Goal: Contribute content: Contribute content

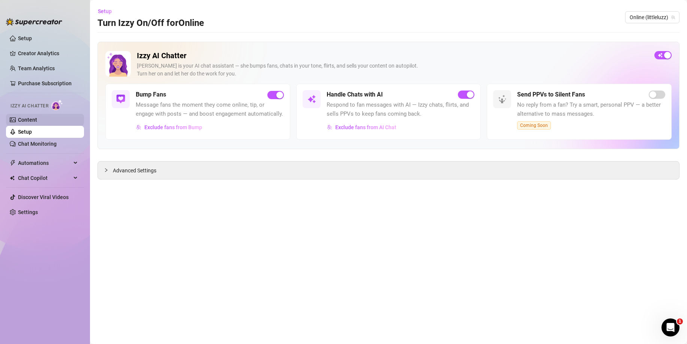
click at [37, 120] on link "Content" at bounding box center [27, 120] width 19 height 6
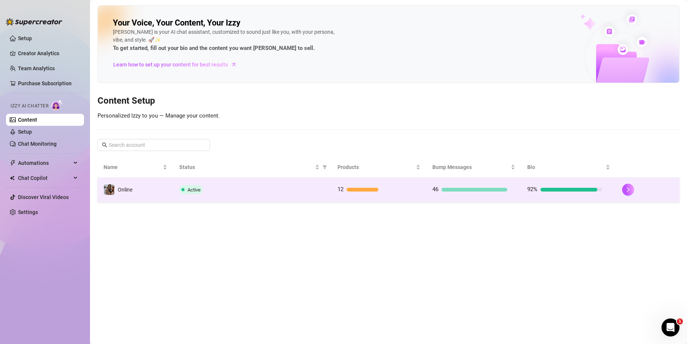
click at [241, 187] on div "Active" at bounding box center [252, 189] width 146 height 9
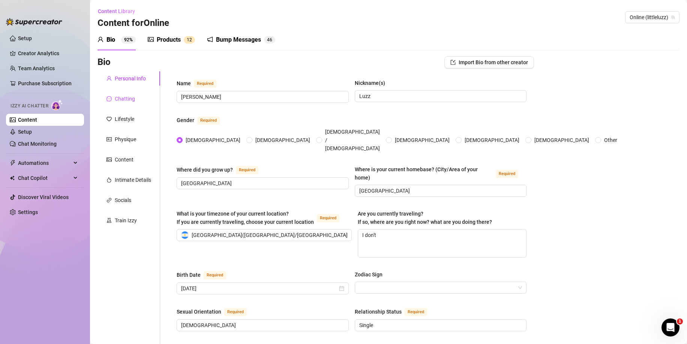
click at [125, 102] on div "Chatting" at bounding box center [125, 99] width 20 height 8
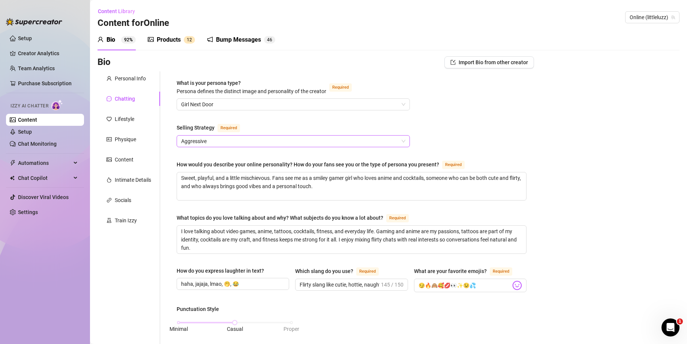
click at [226, 139] on span "Aggressive" at bounding box center [293, 140] width 224 height 11
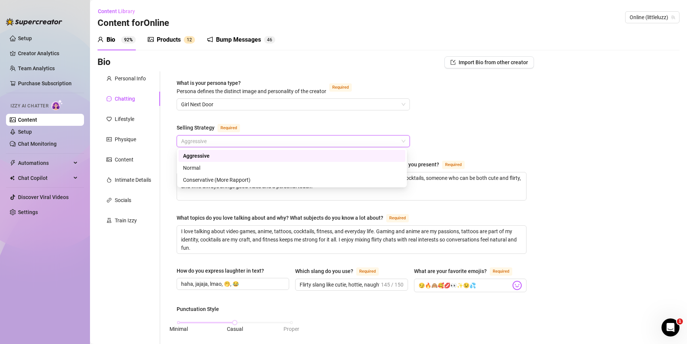
click at [227, 140] on span "Aggressive" at bounding box center [293, 140] width 224 height 11
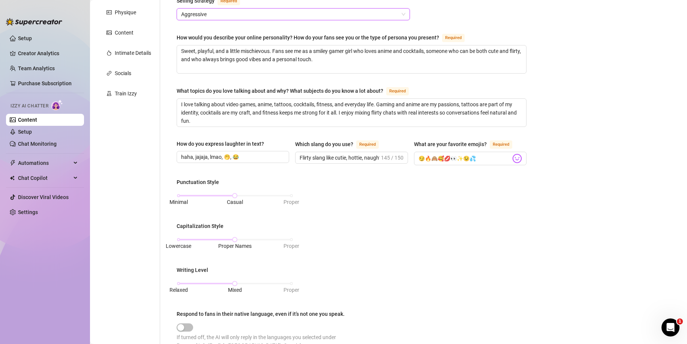
scroll to position [89, 0]
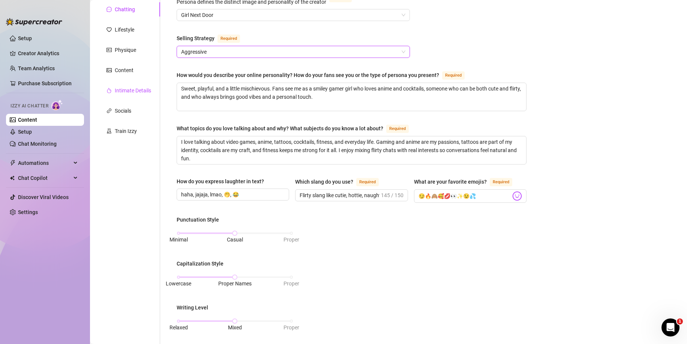
click at [146, 89] on div "Intimate Details" at bounding box center [133, 90] width 36 height 8
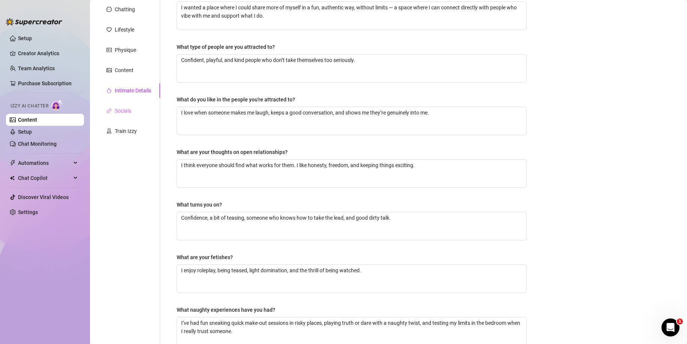
click at [134, 106] on div "Socials" at bounding box center [129, 111] width 63 height 14
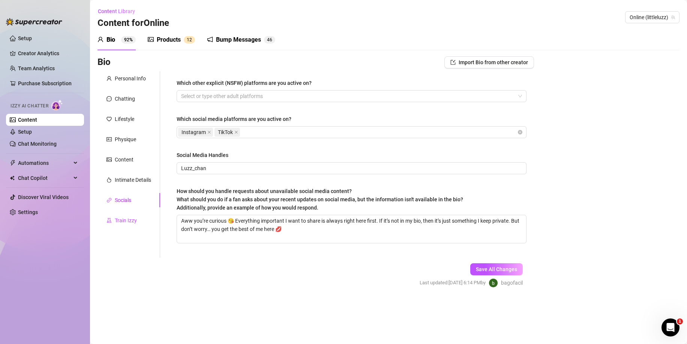
click at [119, 221] on div "Train Izzy" at bounding box center [126, 220] width 22 height 8
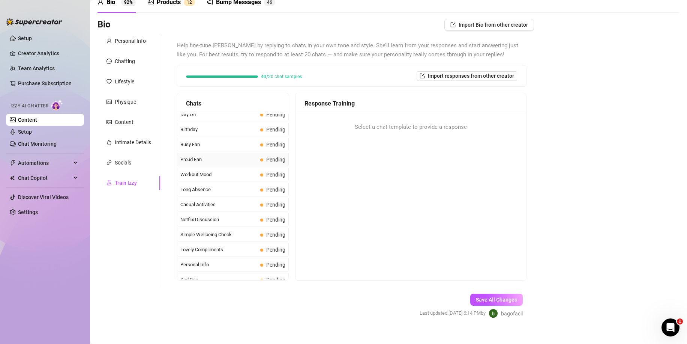
scroll to position [561, 0]
click at [115, 63] on div "Chatting" at bounding box center [125, 61] width 20 height 8
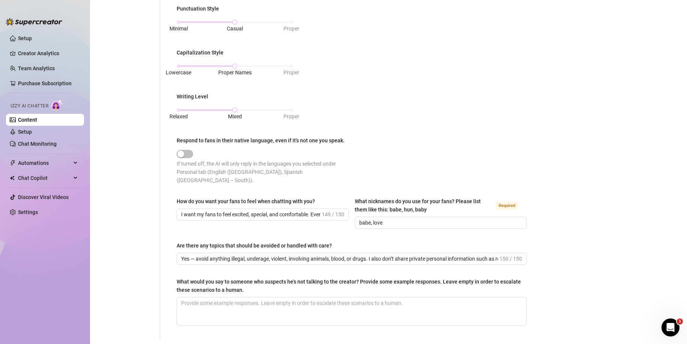
scroll to position [113, 0]
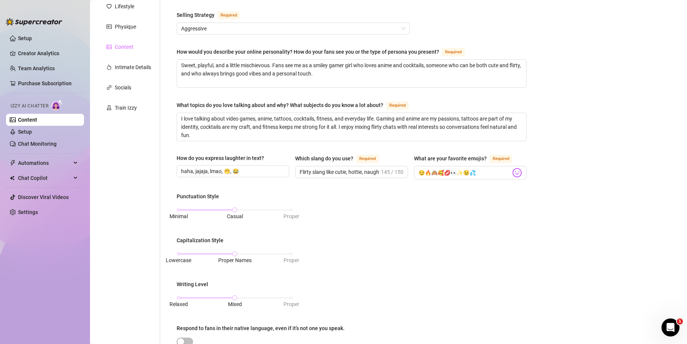
click at [137, 53] on div "Content" at bounding box center [129, 47] width 63 height 14
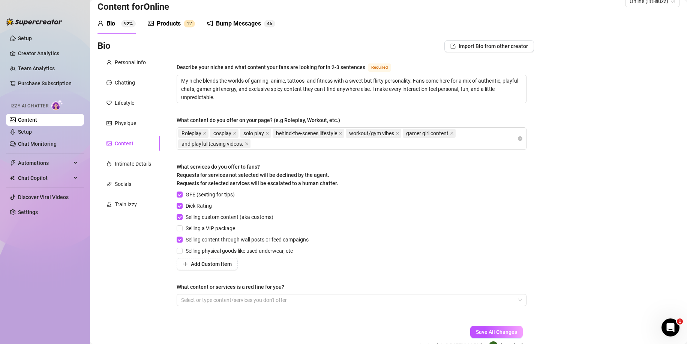
scroll to position [0, 0]
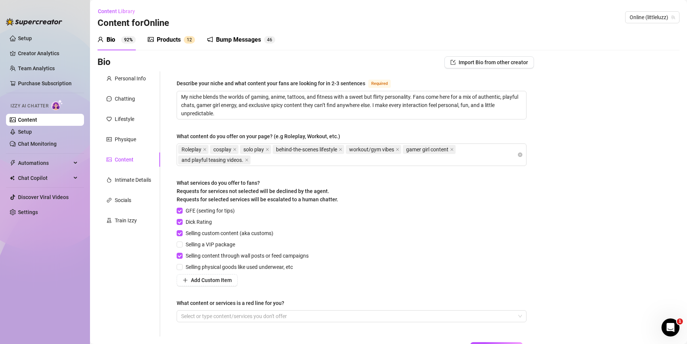
click at [184, 40] on sup "1 2" at bounding box center [189, 40] width 11 height 8
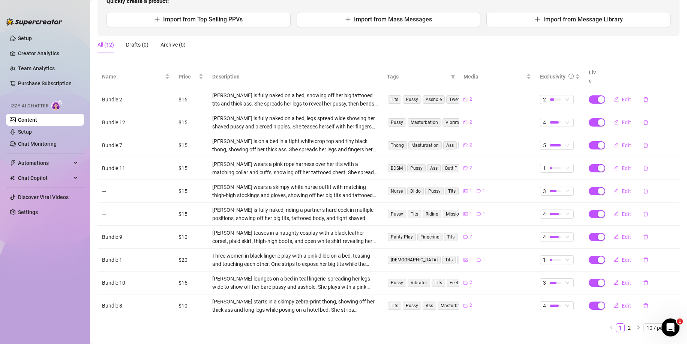
scroll to position [98, 0]
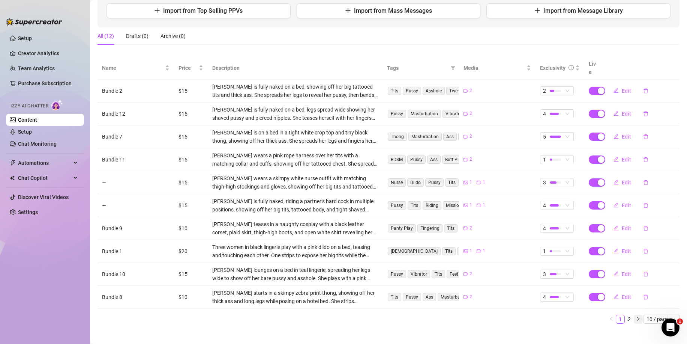
click at [636, 316] on icon "right" at bounding box center [638, 318] width 5 height 5
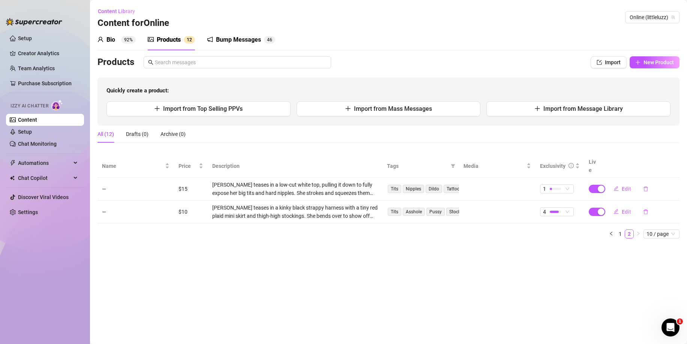
scroll to position [0, 0]
click at [614, 229] on button "button" at bounding box center [611, 233] width 9 height 9
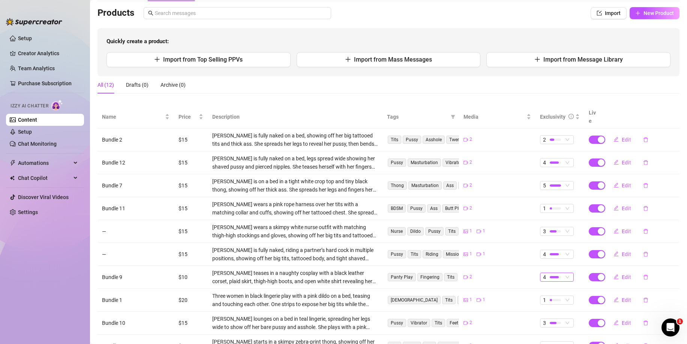
scroll to position [75, 0]
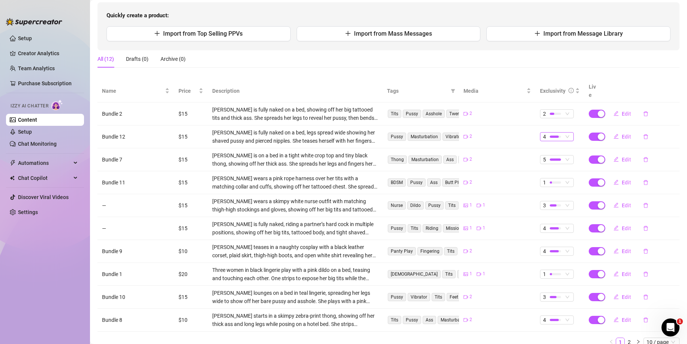
click at [550, 135] on div at bounding box center [554, 136] width 9 height 2
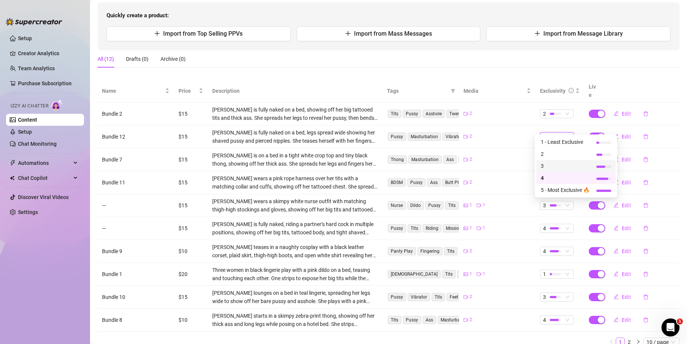
click at [551, 162] on span "3" at bounding box center [565, 166] width 49 height 8
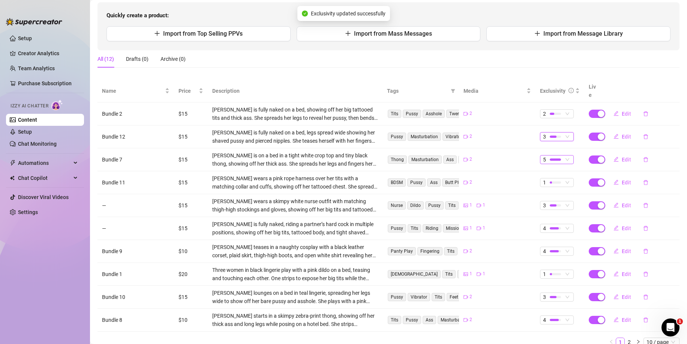
click at [550, 156] on div at bounding box center [555, 159] width 11 height 7
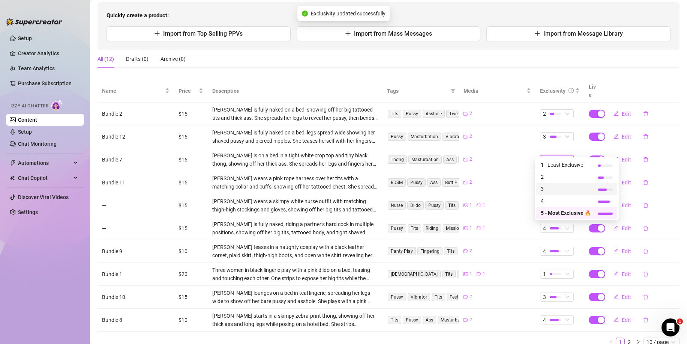
click at [548, 189] on span "3" at bounding box center [566, 189] width 50 height 8
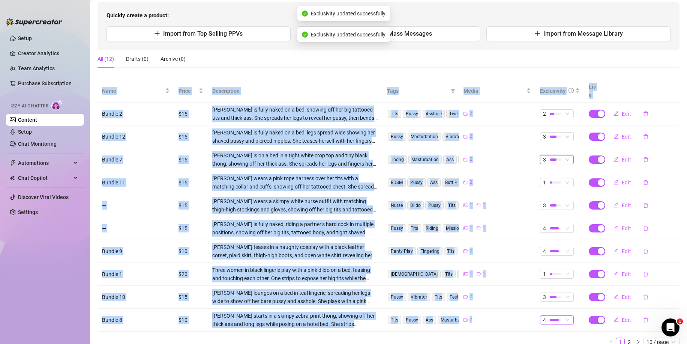
click at [552, 308] on td "4" at bounding box center [560, 319] width 49 height 23
click at [552, 315] on div "4" at bounding box center [553, 319] width 20 height 8
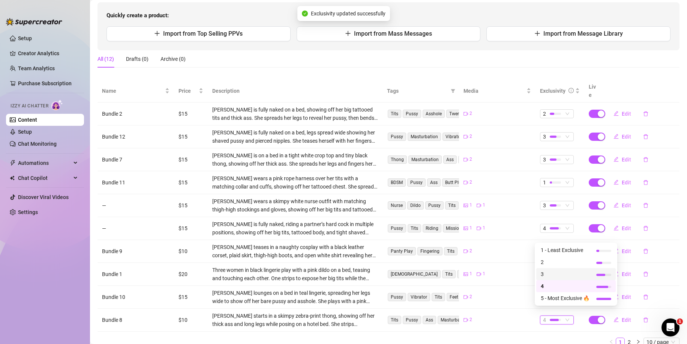
click at [549, 271] on span "3" at bounding box center [565, 274] width 49 height 8
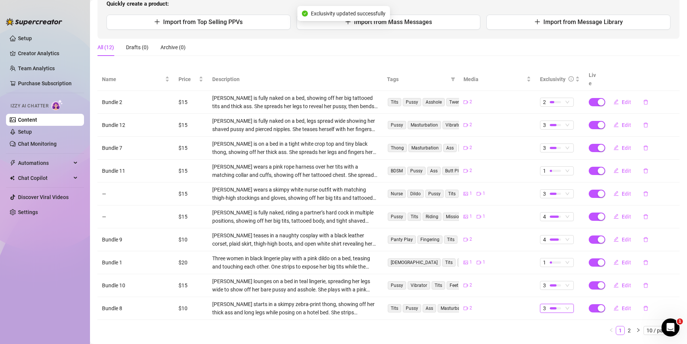
scroll to position [98, 0]
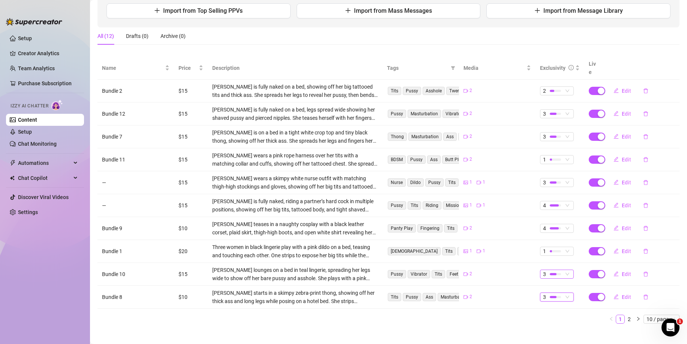
click at [550, 273] on div at bounding box center [553, 274] width 7 height 2
click at [549, 276] on span "1 - Least Exclusive" at bounding box center [565, 279] width 49 height 8
click at [550, 296] on div at bounding box center [553, 297] width 7 height 2
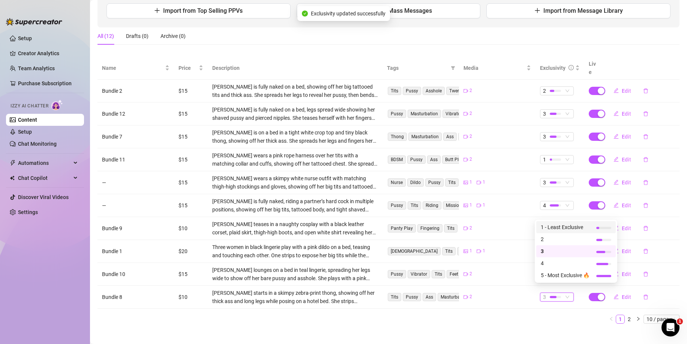
click at [552, 227] on span "1 - Least Exclusive" at bounding box center [565, 227] width 49 height 8
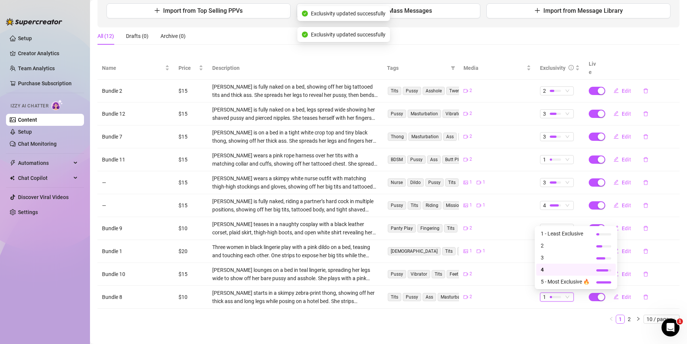
click at [552, 227] on div at bounding box center [554, 228] width 9 height 2
click at [557, 231] on span "1 - Least Exclusive" at bounding box center [565, 233] width 49 height 8
click at [554, 201] on div at bounding box center [555, 204] width 11 height 7
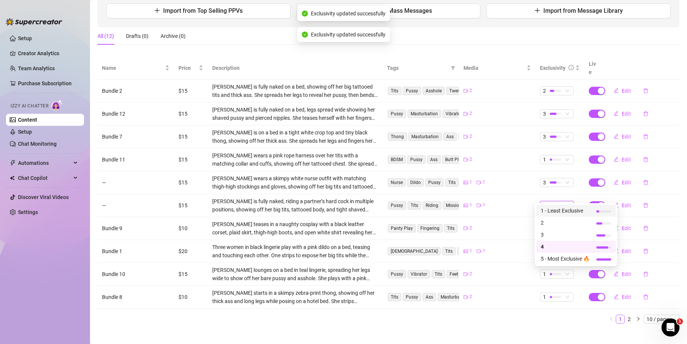
click at [554, 210] on span "1 - Least Exclusive" at bounding box center [565, 210] width 49 height 8
click at [553, 181] on div at bounding box center [555, 182] width 11 height 2
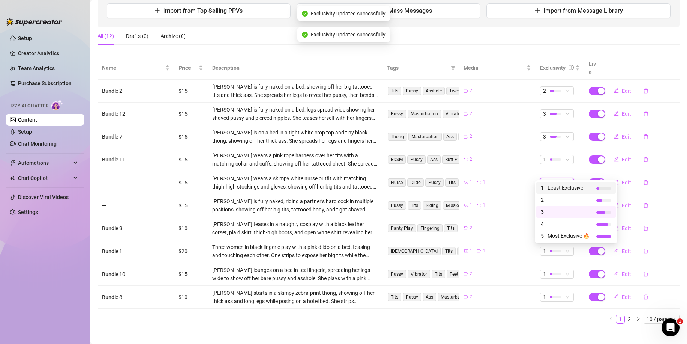
click at [551, 187] on span "1 - Least Exclusive" at bounding box center [565, 187] width 49 height 8
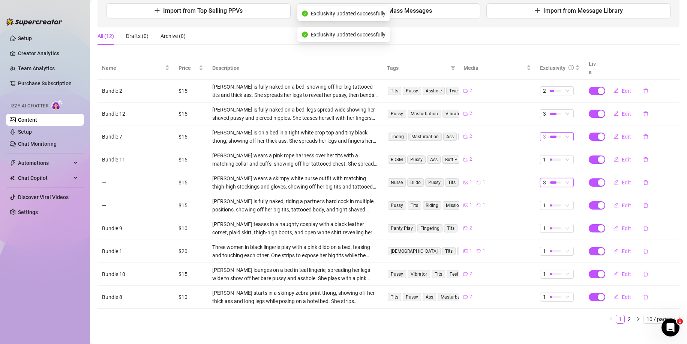
click at [550, 135] on div at bounding box center [553, 136] width 7 height 2
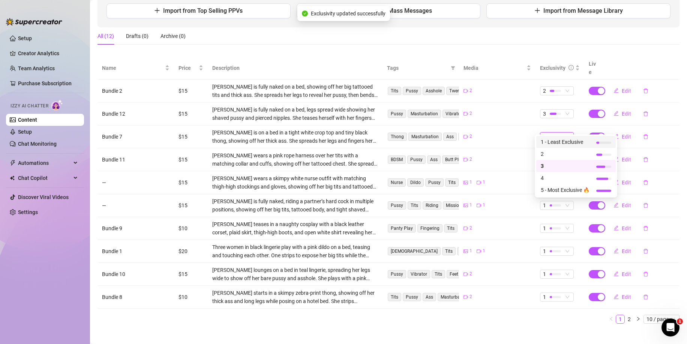
click at [548, 144] on span "1 - Least Exclusive" at bounding box center [565, 142] width 49 height 8
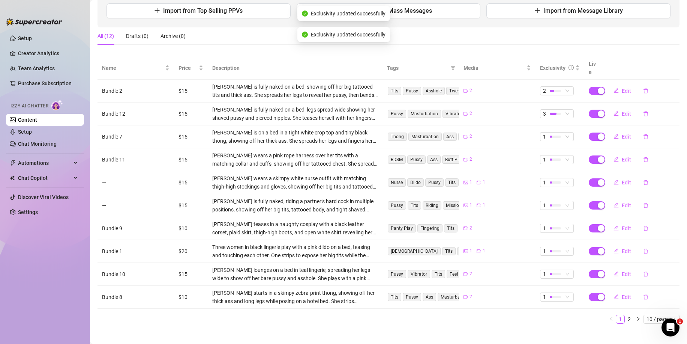
click at [548, 102] on td "3" at bounding box center [560, 113] width 49 height 23
click at [551, 113] on div at bounding box center [553, 114] width 7 height 2
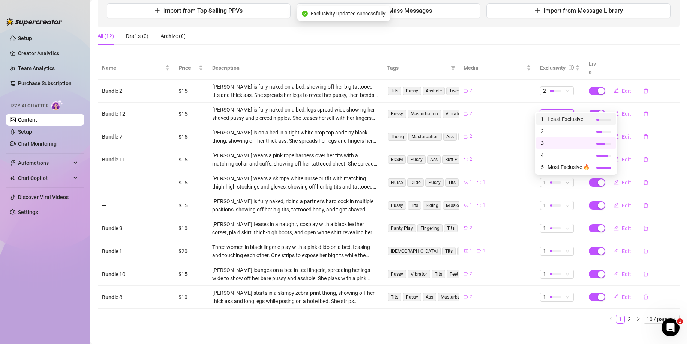
click at [548, 120] on span "1 - Least Exclusive" at bounding box center [565, 119] width 49 height 8
click at [553, 87] on div at bounding box center [555, 90] width 11 height 7
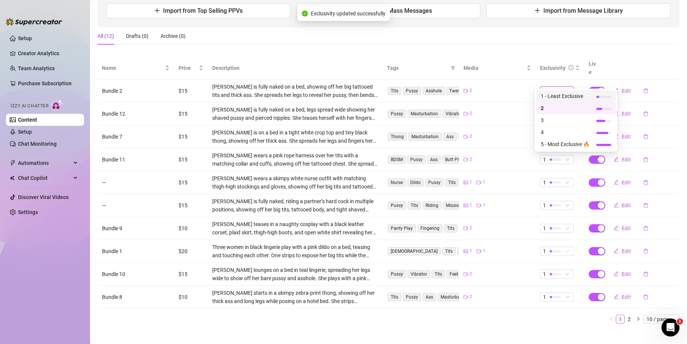
click at [552, 97] on span "1 - Least Exclusive" at bounding box center [565, 96] width 49 height 8
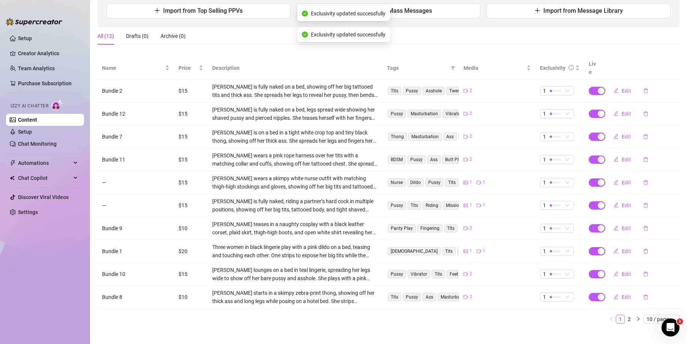
click at [634, 314] on button "button" at bounding box center [638, 318] width 9 height 9
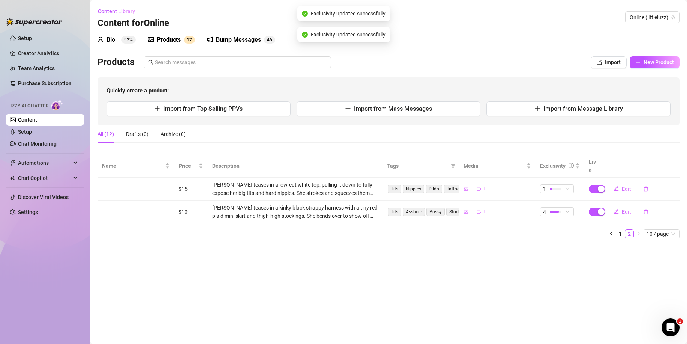
scroll to position [0, 0]
click at [557, 207] on div "4" at bounding box center [553, 211] width 20 height 8
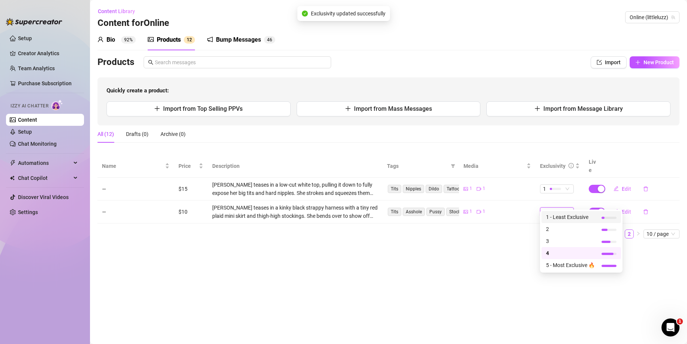
click at [556, 216] on span "1 - Least Exclusive" at bounding box center [570, 217] width 49 height 8
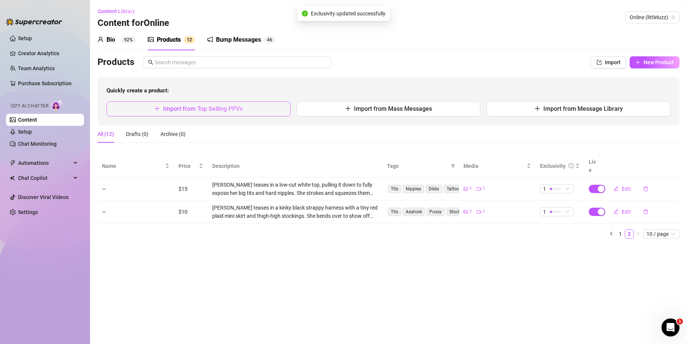
click at [259, 110] on button "Import from Top Selling PPVs" at bounding box center [199, 108] width 184 height 15
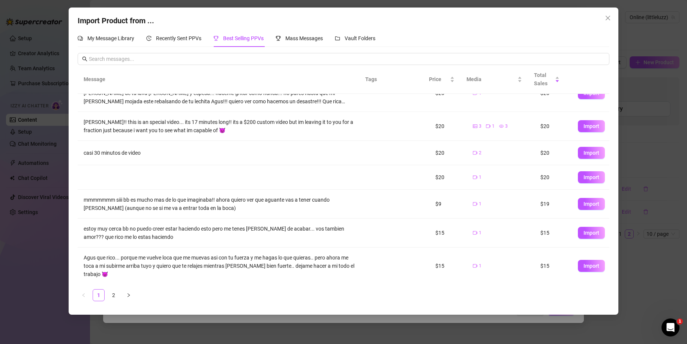
scroll to position [132, 0]
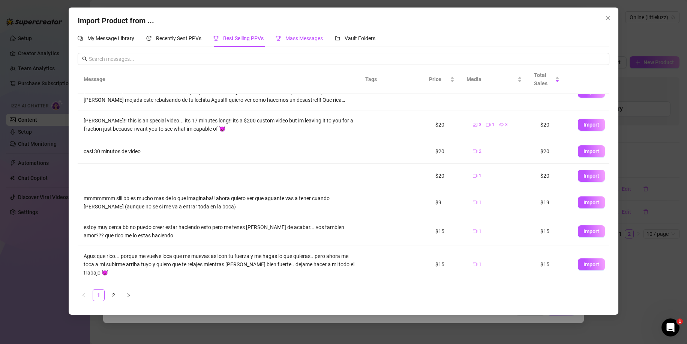
click at [291, 34] on div "Mass Messages" at bounding box center [299, 38] width 47 height 8
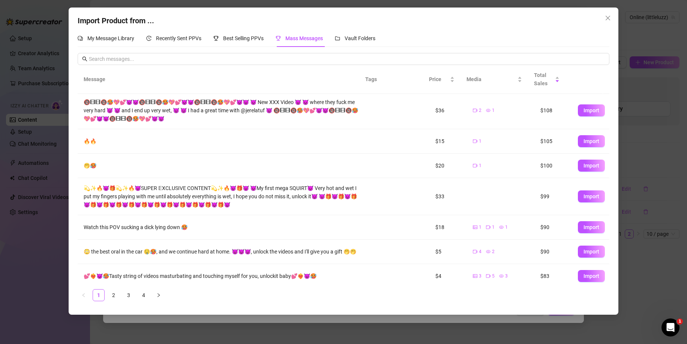
scroll to position [107, 0]
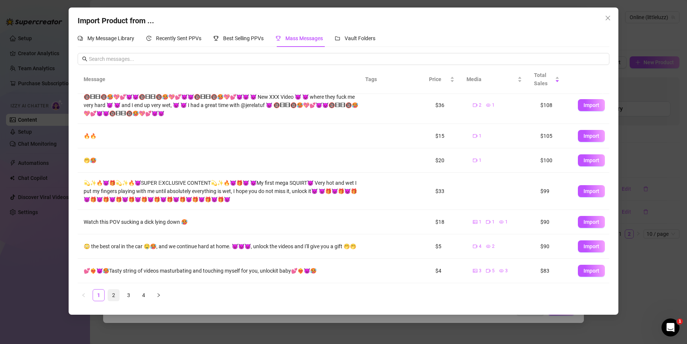
click at [110, 292] on link "2" at bounding box center [113, 294] width 11 height 11
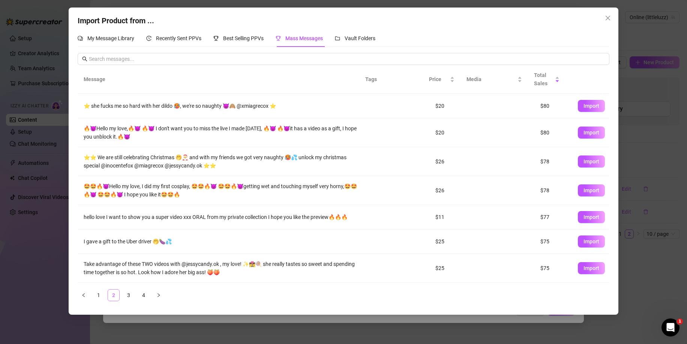
scroll to position [0, 0]
click at [584, 163] on span "Import" at bounding box center [592, 161] width 16 height 6
type textarea "⭐⭐ We are still celebrating Christmas 🤭🎅 and with my friends we got very naught…"
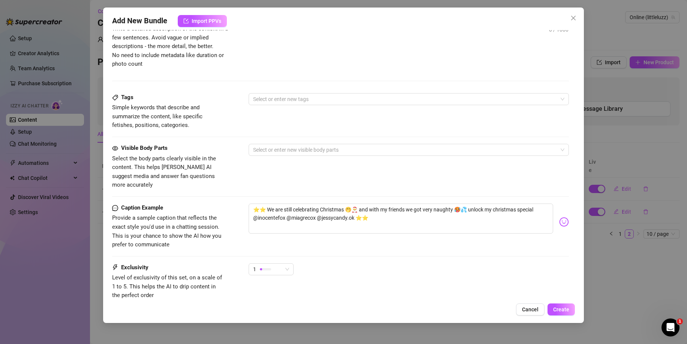
scroll to position [263, 0]
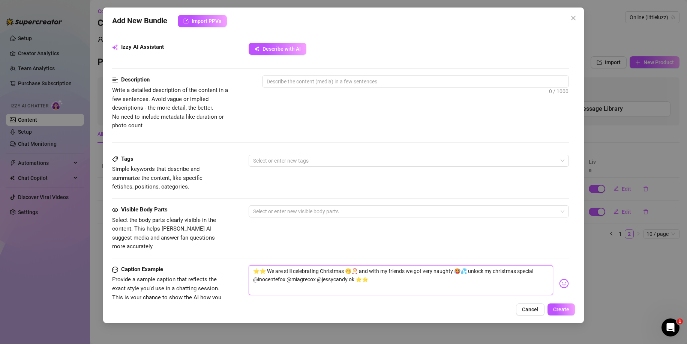
drag, startPoint x: 254, startPoint y: 270, endPoint x: 354, endPoint y: 269, distance: 99.4
click at [354, 269] on textarea "⭐⭐ We are still celebrating Christmas 🤭🎅 and with my friends we got very naught…" at bounding box center [401, 280] width 305 height 30
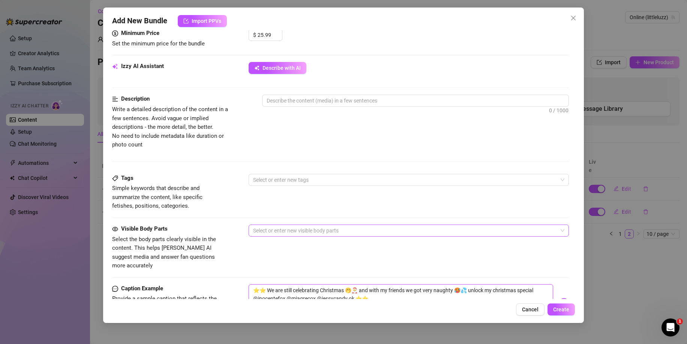
scroll to position [150, 0]
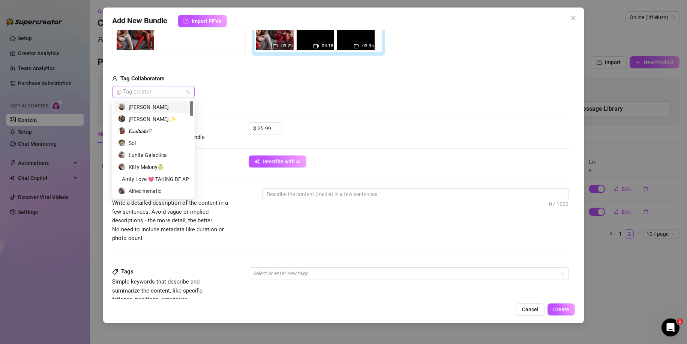
click at [171, 90] on div at bounding box center [150, 92] width 72 height 11
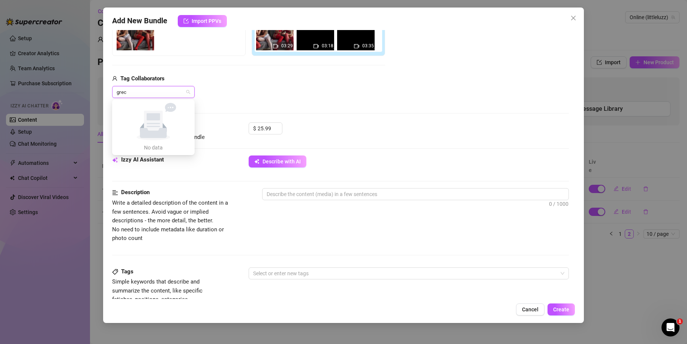
type input "gre"
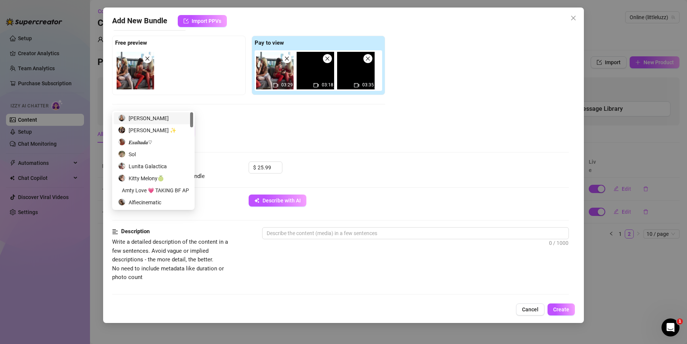
scroll to position [0, 0]
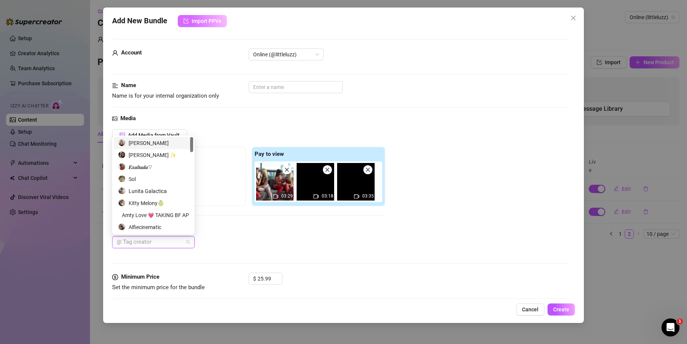
click at [220, 25] on button "Import PPVs" at bounding box center [202, 21] width 49 height 12
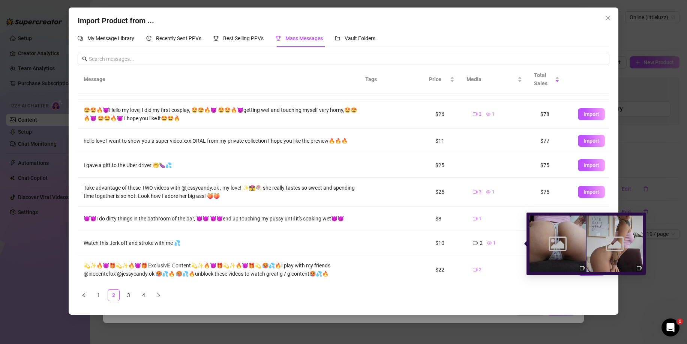
scroll to position [77, 0]
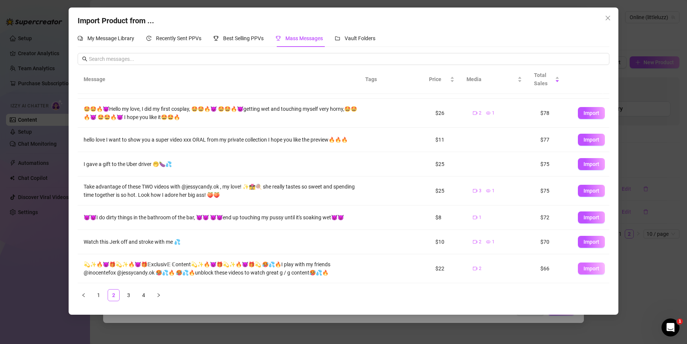
click at [584, 265] on span "Import" at bounding box center [592, 268] width 16 height 6
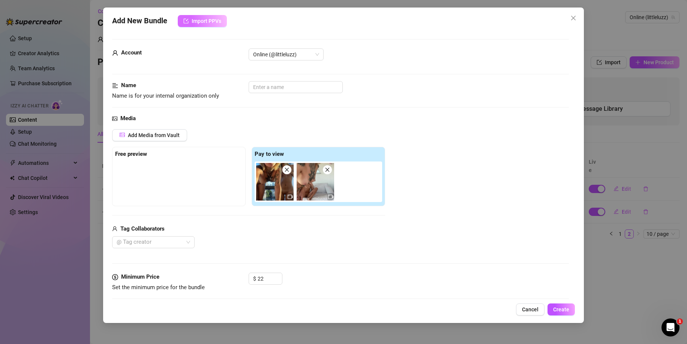
click at [209, 18] on span "Import PPVs" at bounding box center [207, 21] width 30 height 6
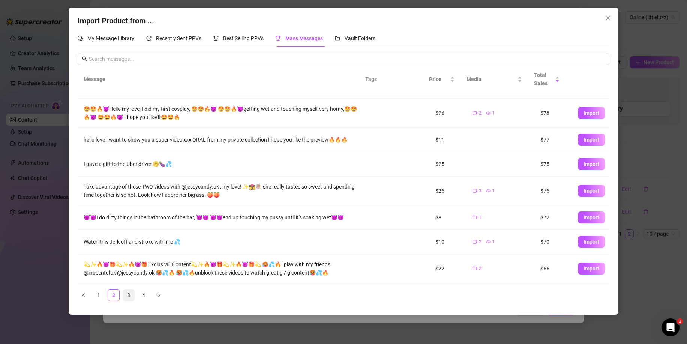
click at [133, 296] on link "3" at bounding box center [128, 294] width 11 height 11
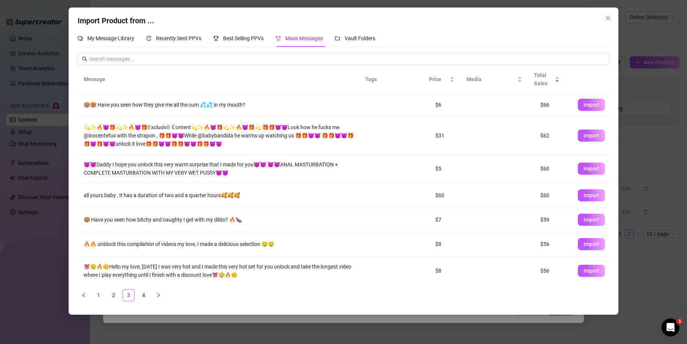
scroll to position [0, 0]
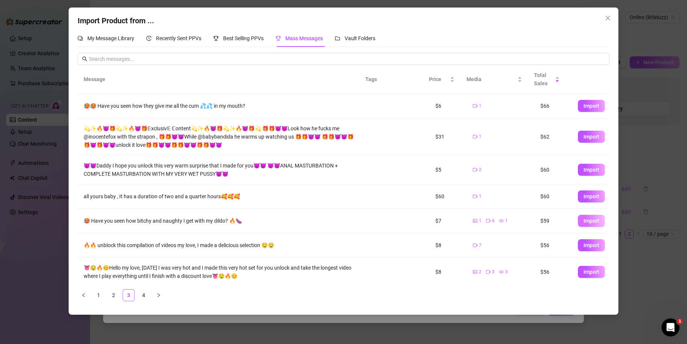
click at [578, 220] on button "Import" at bounding box center [591, 221] width 27 height 12
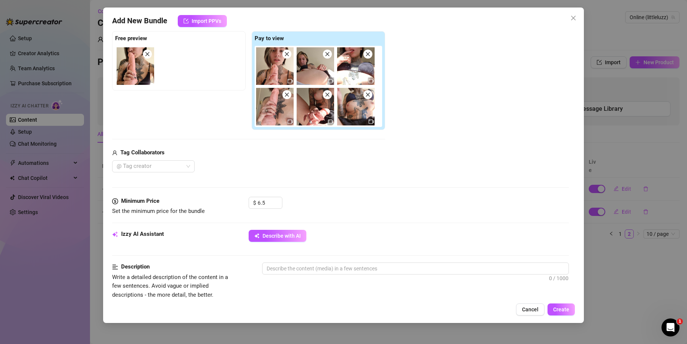
scroll to position [150, 0]
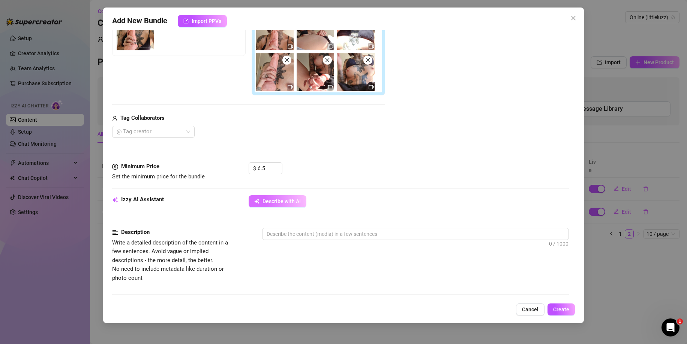
click at [290, 202] on span "Describe with AI" at bounding box center [282, 201] width 38 height 6
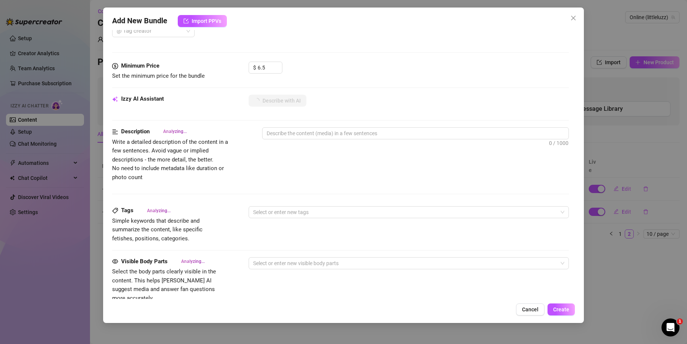
scroll to position [187, 0]
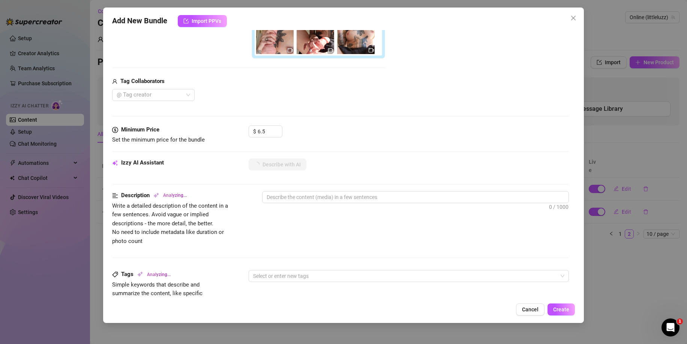
type textarea "[PERSON_NAME]"
type textarea "[PERSON_NAME] shows"
type textarea "[PERSON_NAME] shows off"
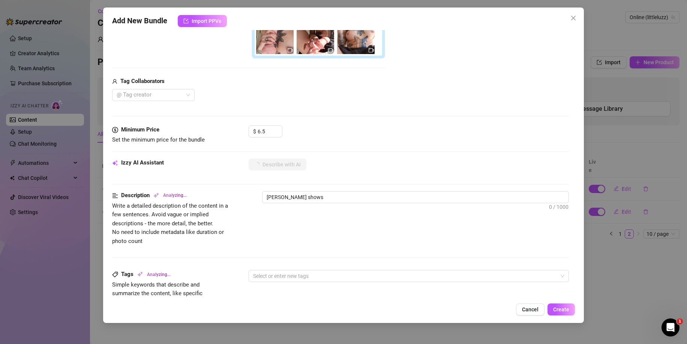
type textarea "[PERSON_NAME] shows off"
type textarea "[PERSON_NAME] shows off her"
type textarea "[PERSON_NAME] shows off her heavily"
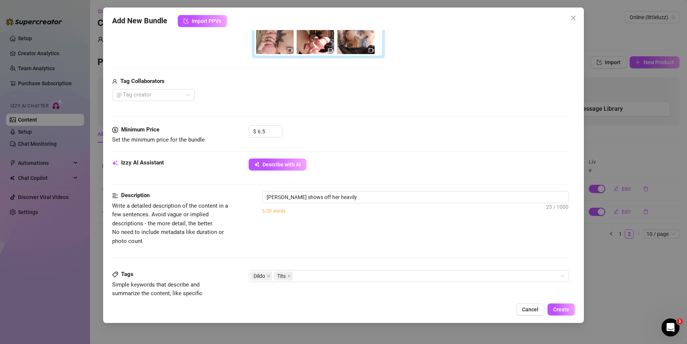
type textarea "[PERSON_NAME] shows off her heavily tattooed"
type textarea "[PERSON_NAME] shows off her heavily tattooed chest"
type textarea "[PERSON_NAME] shows off her heavily tattooed chest and"
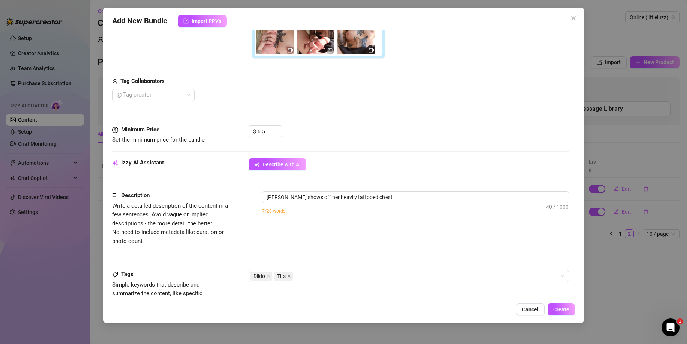
type textarea "[PERSON_NAME] shows off her heavily tattooed chest and"
type textarea "[PERSON_NAME] shows off her heavily tattooed chest and arms"
type textarea "[PERSON_NAME] shows off her heavily tattooed chest and arms while"
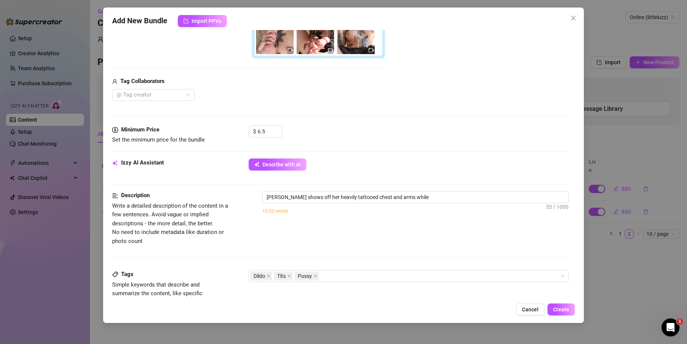
type textarea "[PERSON_NAME] shows off her heavily tattooed chest and arms while topless"
type textarea "[PERSON_NAME] shows off her heavily tattooed chest and arms while topless in"
type textarea "[PERSON_NAME] shows off her heavily tattooed chest and arms while topless in mu…"
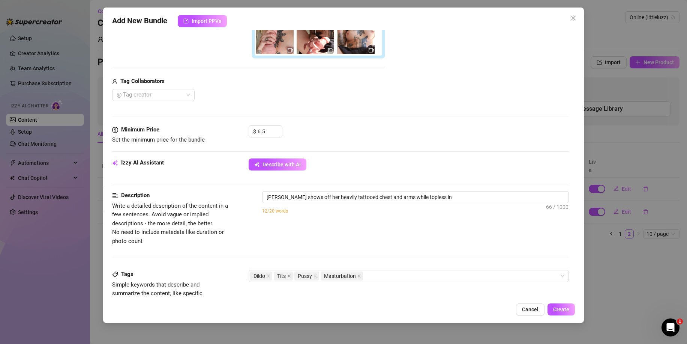
type textarea "[PERSON_NAME] shows off her heavily tattooed chest and arms while topless in mu…"
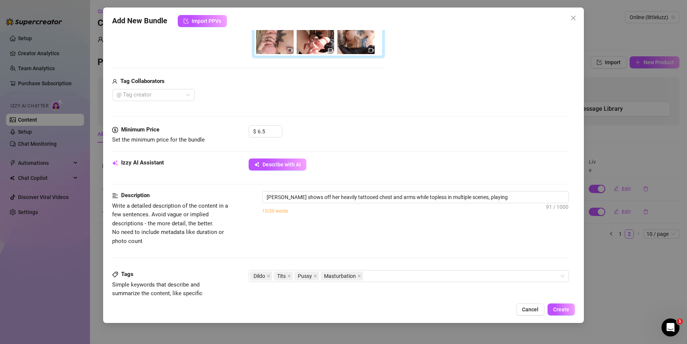
type textarea "[PERSON_NAME] shows off her heavily tattooed chest and arms while topless in mu…"
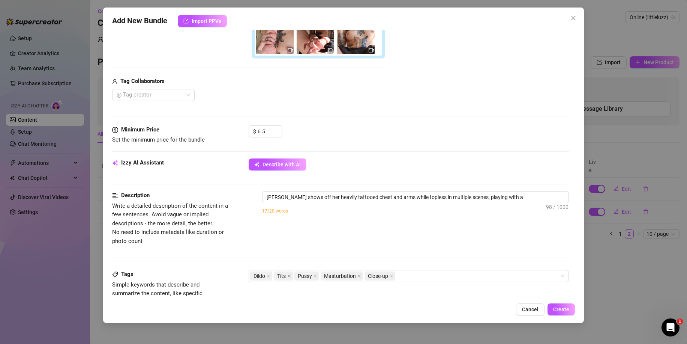
type textarea "[PERSON_NAME] shows off her heavily tattooed chest and arms while topless in mu…"
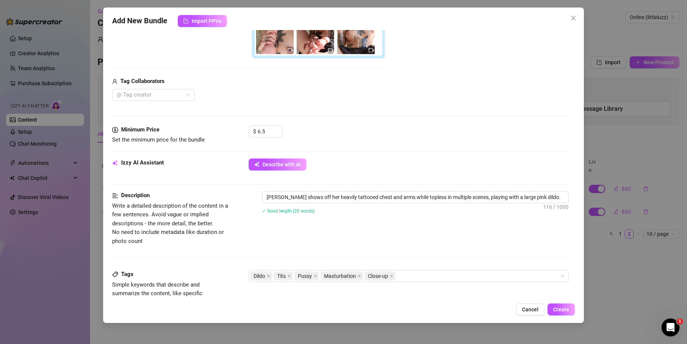
type textarea "[PERSON_NAME] shows off her heavily tattooed chest and arms while topless in mu…"
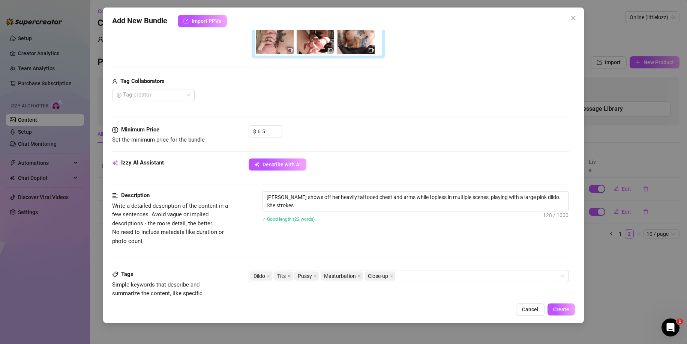
type textarea "[PERSON_NAME] shows off her heavily tattooed chest and arms while topless in mu…"
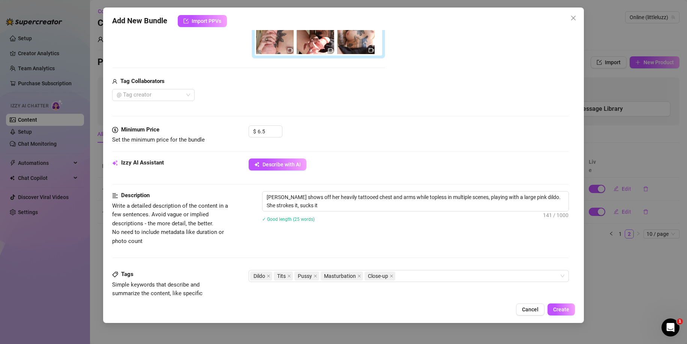
type textarea "[PERSON_NAME] shows off her heavily tattooed chest and arms while topless in mu…"
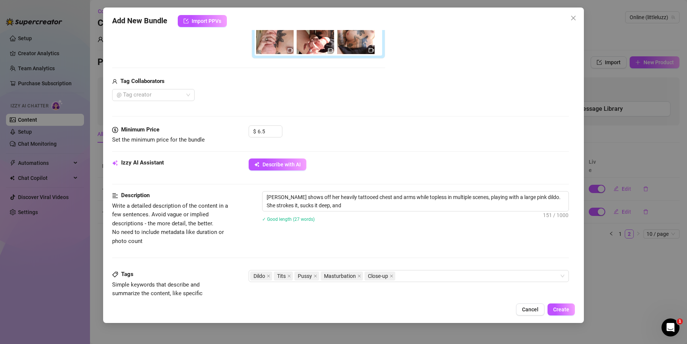
type textarea "[PERSON_NAME] shows off her heavily tattooed chest and arms while topless in mu…"
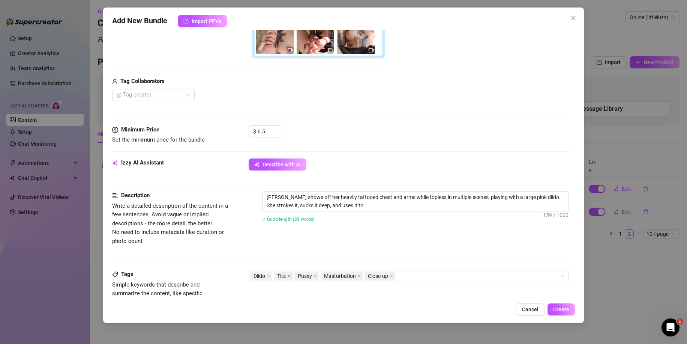
type textarea "[PERSON_NAME] shows off her heavily tattooed chest and arms while topless in mu…"
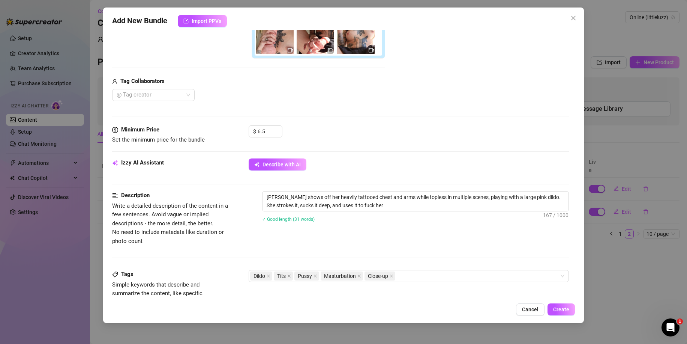
type textarea "[PERSON_NAME] shows off her heavily tattooed chest and arms while topless in mu…"
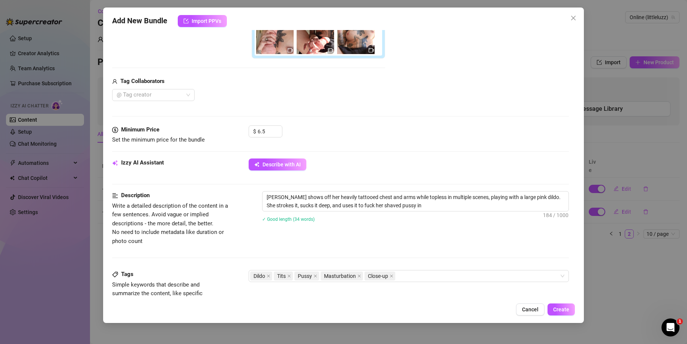
type textarea "[PERSON_NAME] shows off her heavily tattooed chest and arms while topless in mu…"
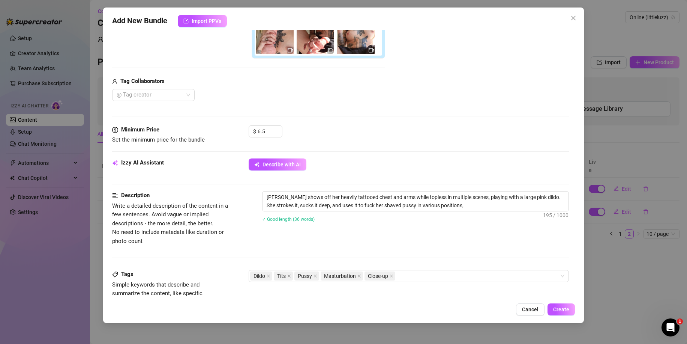
type textarea "[PERSON_NAME] shows off her heavily tattooed chest and arms while topless in mu…"
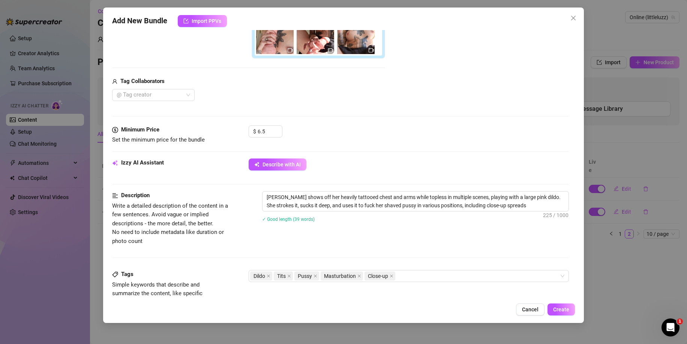
type textarea "[PERSON_NAME] shows off her heavily tattooed chest and arms while topless in mu…"
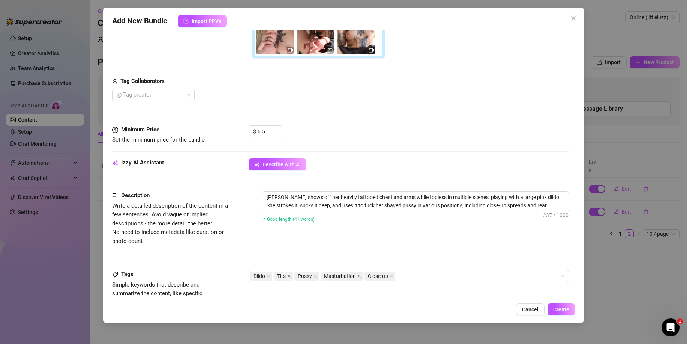
type textarea "[PERSON_NAME] shows off her heavily tattooed chest and arms while topless in mu…"
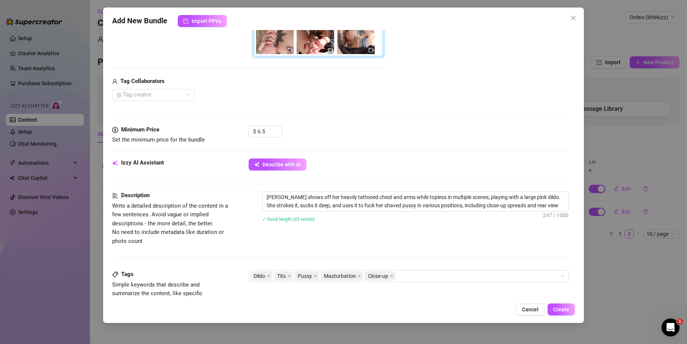
type textarea "[PERSON_NAME] shows off her heavily tattooed chest and arms while topless in mu…"
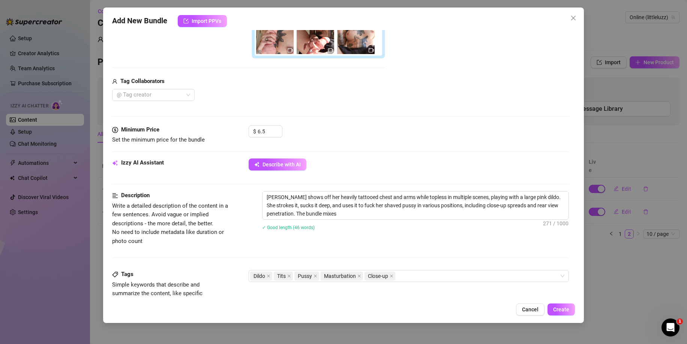
type textarea "[PERSON_NAME] shows off her heavily tattooed chest and arms while topless in mu…"
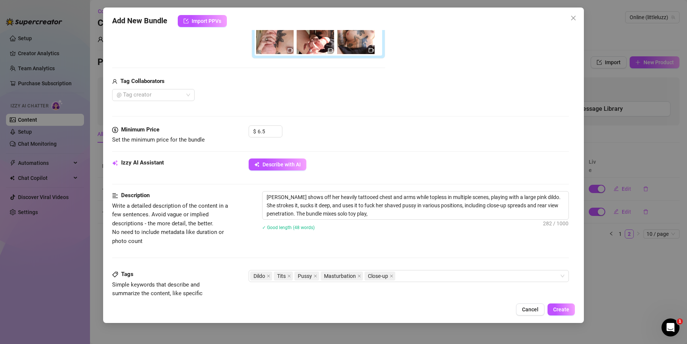
type textarea "[PERSON_NAME] shows off her heavily tattooed chest and arms while topless in mu…"
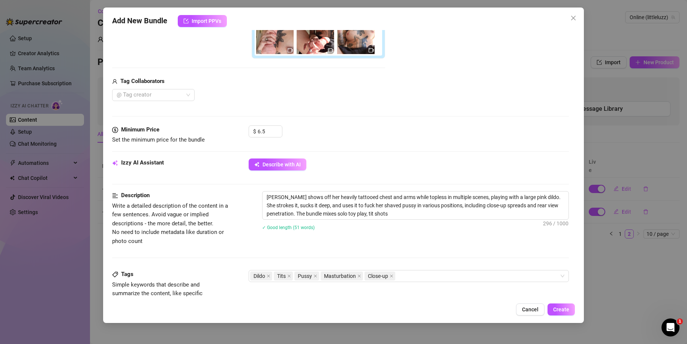
type textarea "[PERSON_NAME] shows off her heavily tattooed chest and arms while topless in mu…"
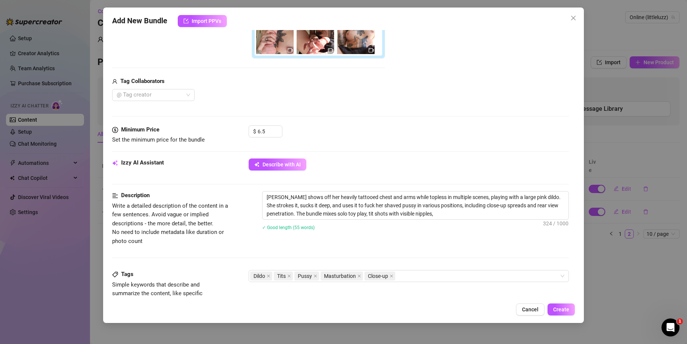
type textarea "[PERSON_NAME] shows off her heavily tattooed chest and arms while topless in mu…"
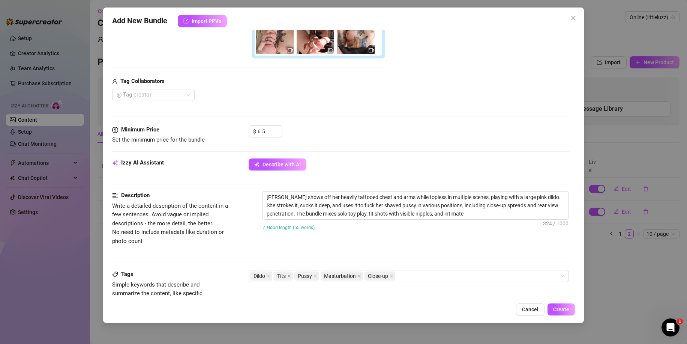
type textarea "[PERSON_NAME] shows off her heavily tattooed chest and arms while topless in mu…"
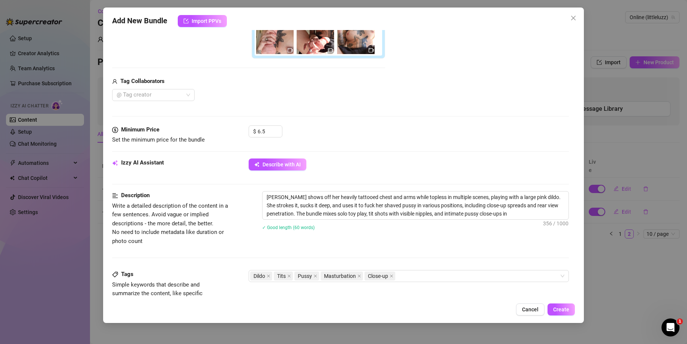
type textarea "[PERSON_NAME] shows off her heavily tattooed chest and arms while topless in mu…"
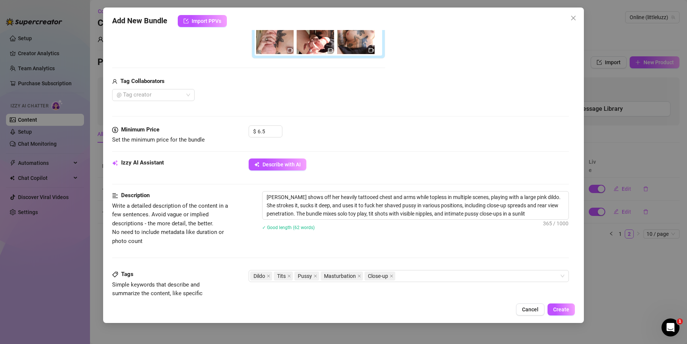
type textarea "[PERSON_NAME] shows off her heavily tattooed chest and arms while topless in mu…"
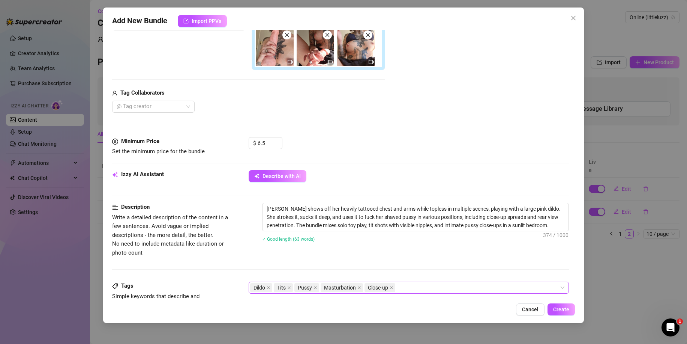
scroll to position [188, 0]
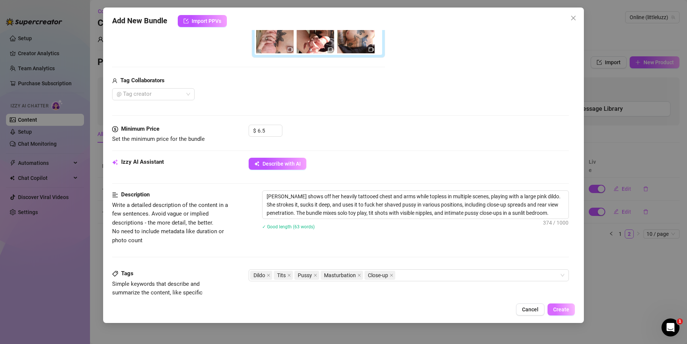
click at [570, 314] on button "Create" at bounding box center [561, 309] width 27 height 12
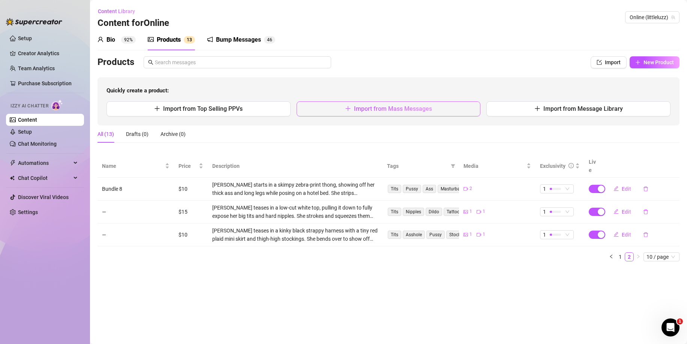
click at [323, 113] on button "Import from Mass Messages" at bounding box center [389, 108] width 184 height 15
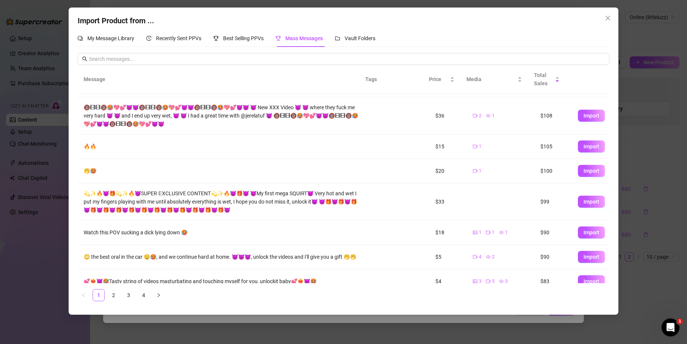
scroll to position [107, 0]
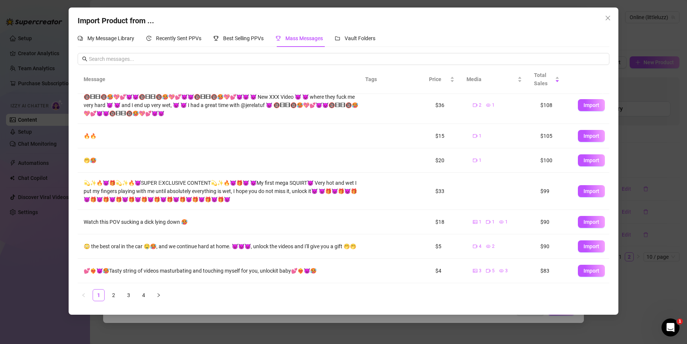
drag, startPoint x: 483, startPoint y: 245, endPoint x: 352, endPoint y: 366, distance: 178.6
click at [126, 296] on link "3" at bounding box center [128, 294] width 11 height 11
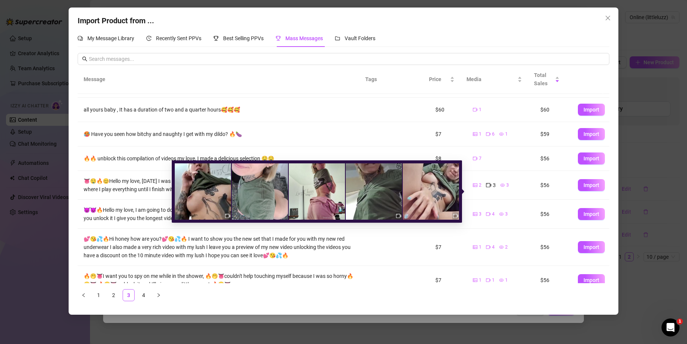
scroll to position [98, 0]
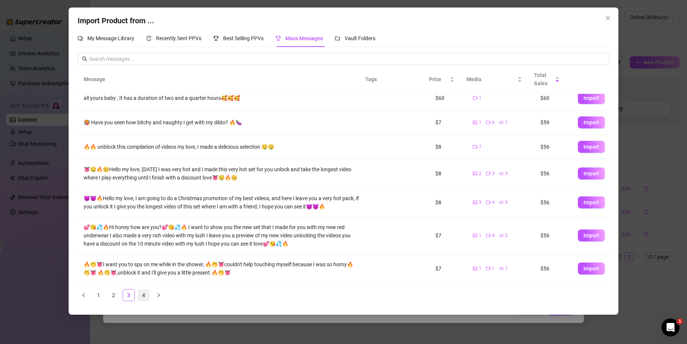
click at [145, 295] on link "4" at bounding box center [143, 294] width 11 height 11
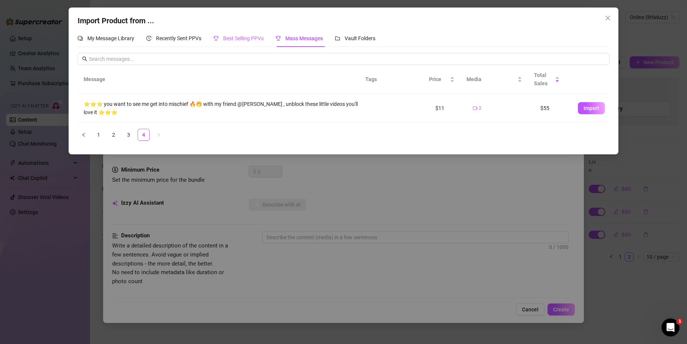
click at [255, 43] on div "Best Selling PPVs" at bounding box center [238, 38] width 50 height 17
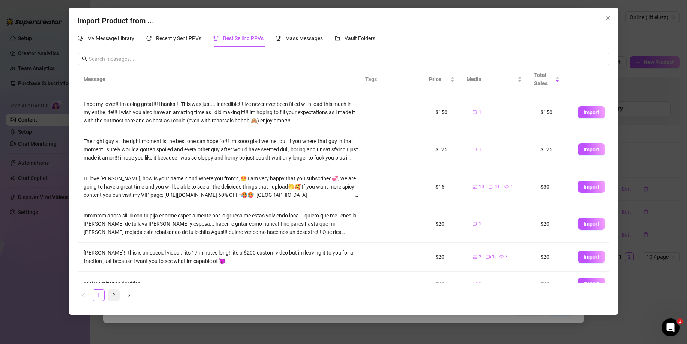
click at [113, 299] on link "2" at bounding box center [113, 294] width 11 height 11
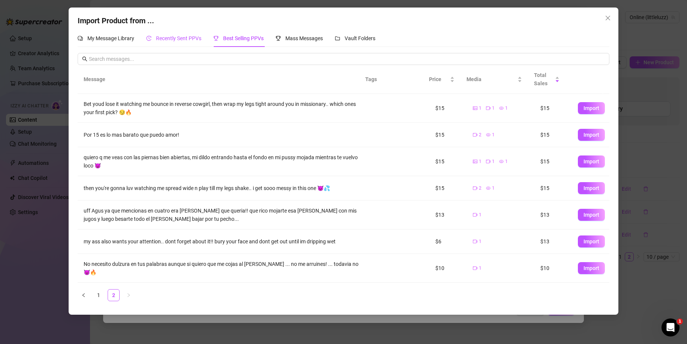
click at [169, 40] on span "Recently Sent PPVs" at bounding box center [178, 38] width 45 height 6
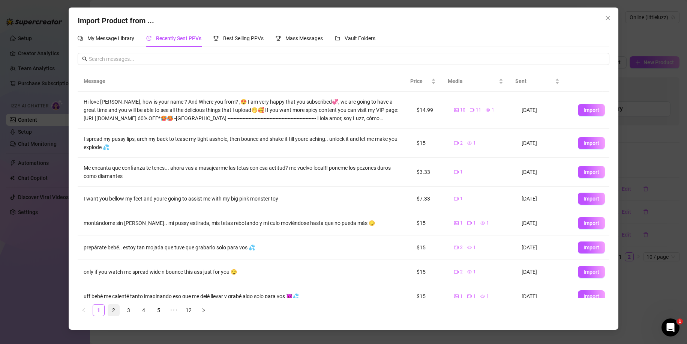
click at [116, 309] on link "2" at bounding box center [113, 309] width 11 height 11
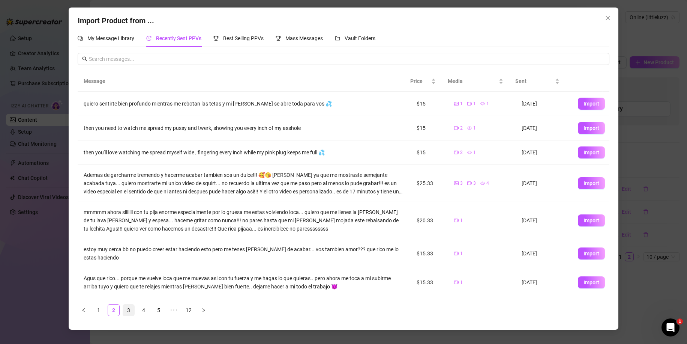
click at [129, 308] on link "3" at bounding box center [128, 309] width 11 height 11
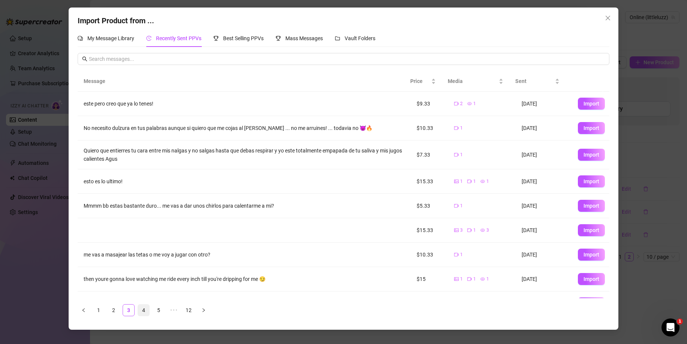
click at [146, 308] on link "4" at bounding box center [143, 309] width 11 height 11
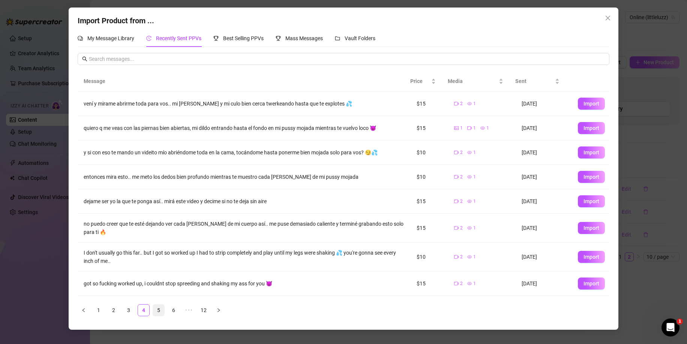
click at [157, 305] on link "5" at bounding box center [158, 309] width 11 height 11
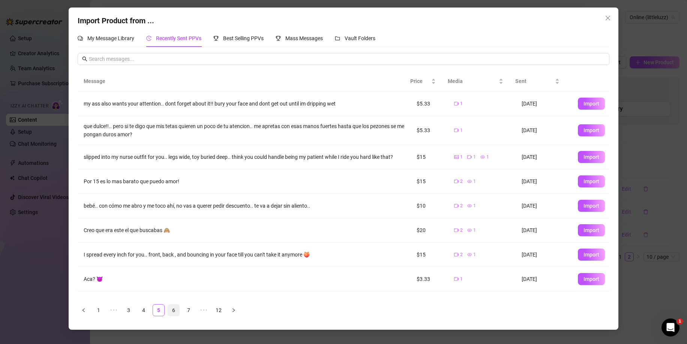
click at [172, 308] on link "6" at bounding box center [173, 309] width 11 height 11
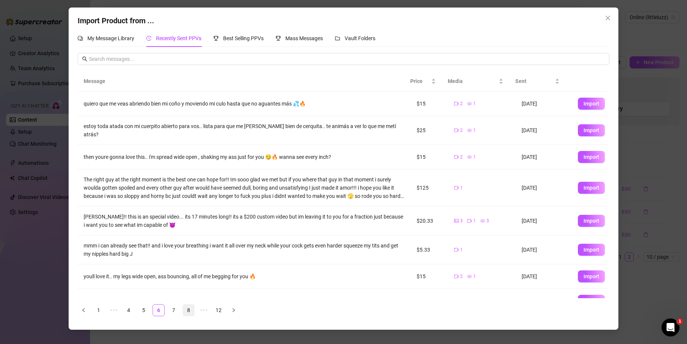
click at [179, 308] on link "7" at bounding box center [173, 309] width 11 height 11
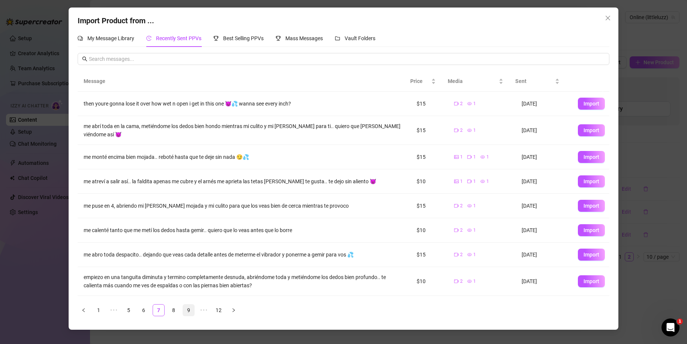
click at [190, 310] on link "9" at bounding box center [188, 309] width 11 height 11
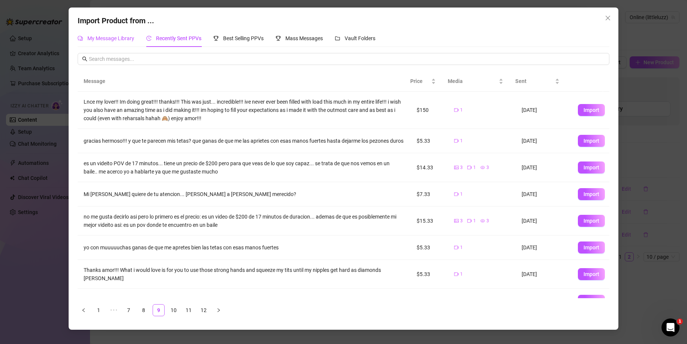
click at [131, 41] on span "My Message Library" at bounding box center [110, 38] width 47 height 6
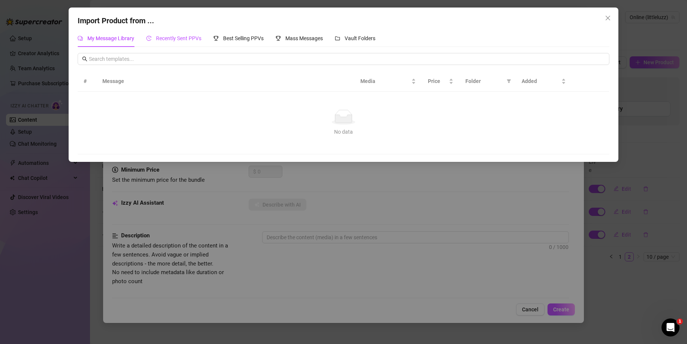
click at [171, 37] on span "Recently Sent PPVs" at bounding box center [178, 38] width 45 height 6
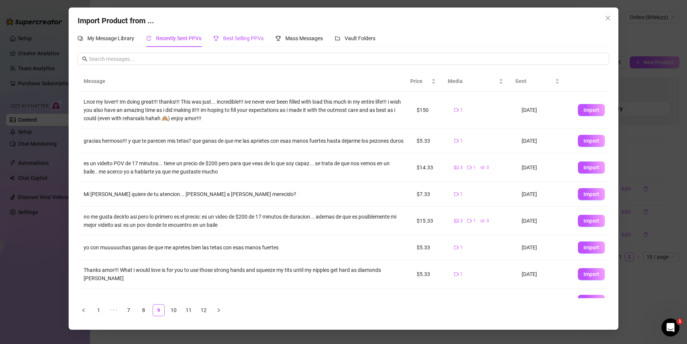
click at [223, 37] on div "Best Selling PPVs" at bounding box center [238, 38] width 50 height 8
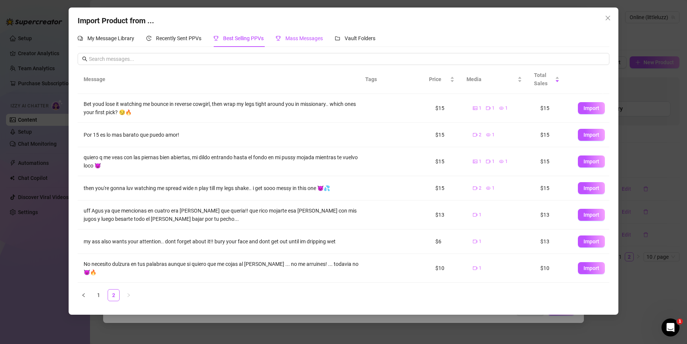
click at [295, 35] on div "Mass Messages" at bounding box center [299, 38] width 47 height 8
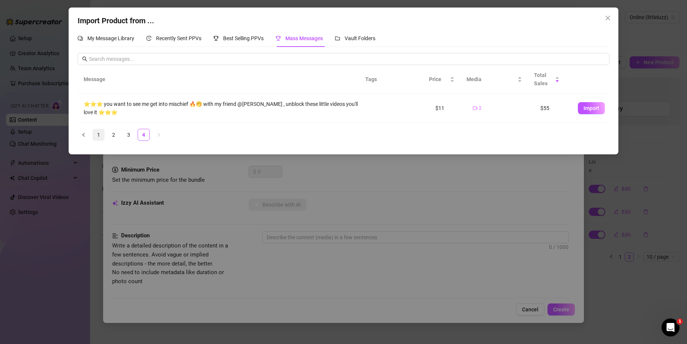
click at [99, 133] on link "1" at bounding box center [98, 134] width 11 height 11
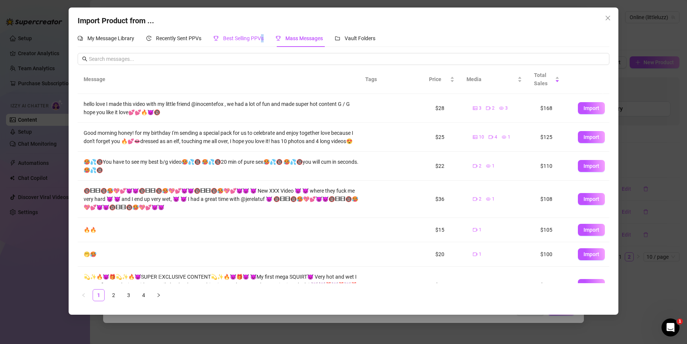
click at [263, 38] on span "Best Selling PPVs" at bounding box center [243, 38] width 41 height 6
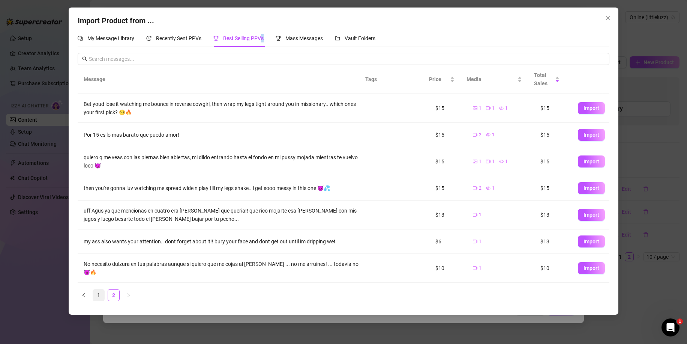
click at [103, 291] on link "1" at bounding box center [98, 294] width 11 height 11
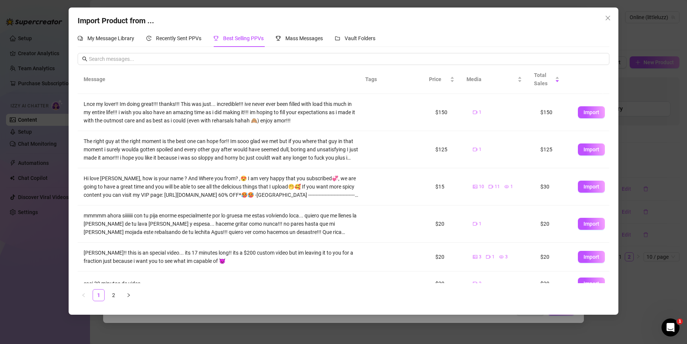
click at [181, 319] on div "Import Product from ... My Message Library Recently Sent PPVs Best Selling PPVs…" at bounding box center [343, 172] width 687 height 344
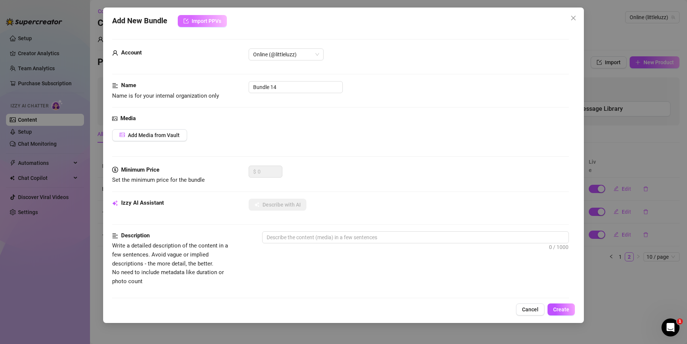
click at [205, 22] on span "Import PPVs" at bounding box center [207, 21] width 30 height 6
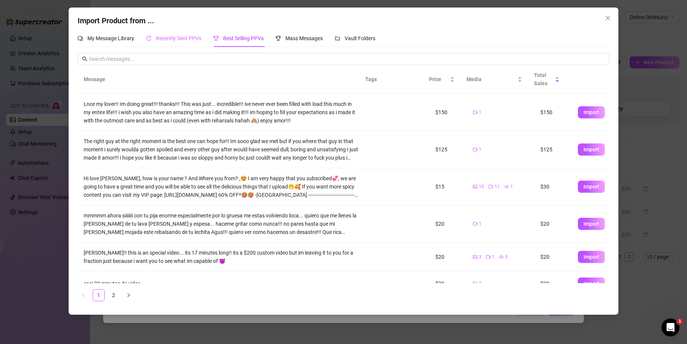
click at [191, 34] on div "Recently Sent PPVs" at bounding box center [173, 38] width 55 height 17
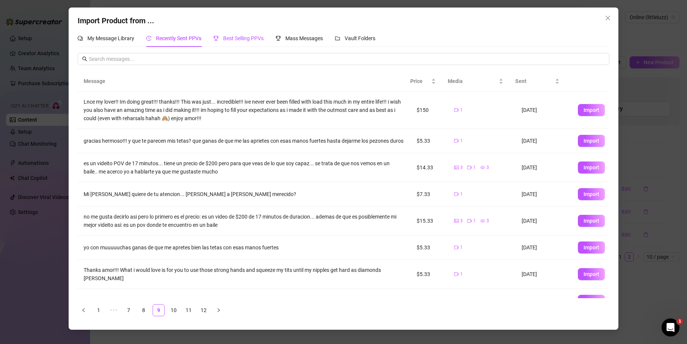
click at [231, 41] on span "Best Selling PPVs" at bounding box center [243, 38] width 41 height 6
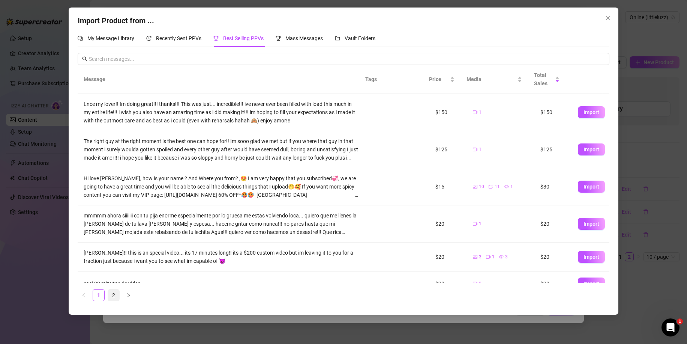
click at [115, 296] on link "2" at bounding box center [113, 294] width 11 height 11
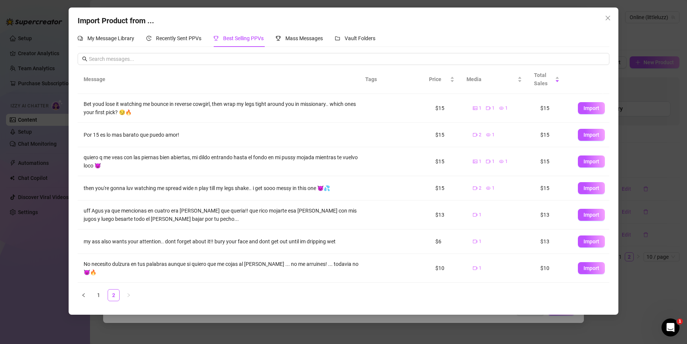
click at [96, 301] on div "Message Tags Price Media Total Sales Bet youd lose it watching me bounce in rev…" at bounding box center [344, 186] width 532 height 242
click at [97, 295] on link "1" at bounding box center [98, 294] width 11 height 11
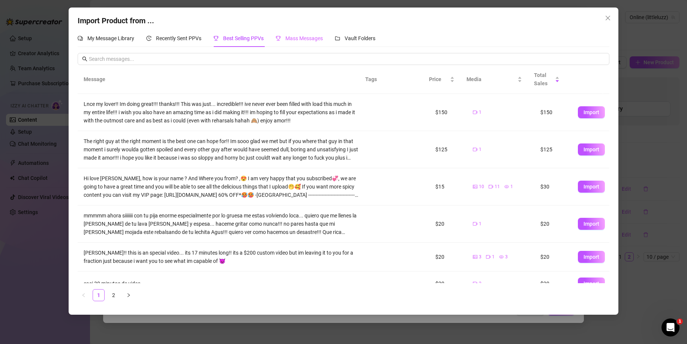
drag, startPoint x: 291, startPoint y: 26, endPoint x: 291, endPoint y: 33, distance: 6.8
click at [291, 27] on div "Import Product from ... My Message Library Recently Sent PPVs Best Selling PPVs…" at bounding box center [344, 161] width 550 height 307
click at [292, 37] on span "Mass Messages" at bounding box center [304, 38] width 38 height 6
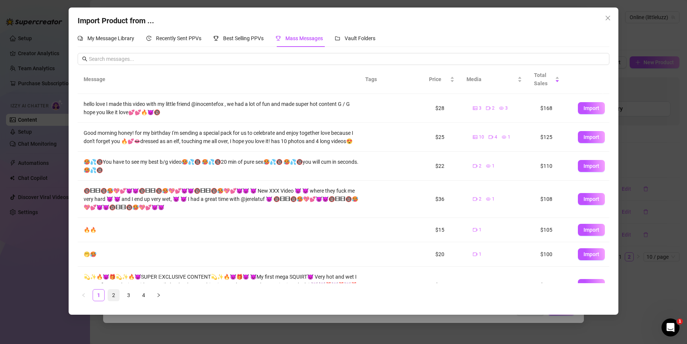
click at [113, 296] on link "2" at bounding box center [113, 294] width 11 height 11
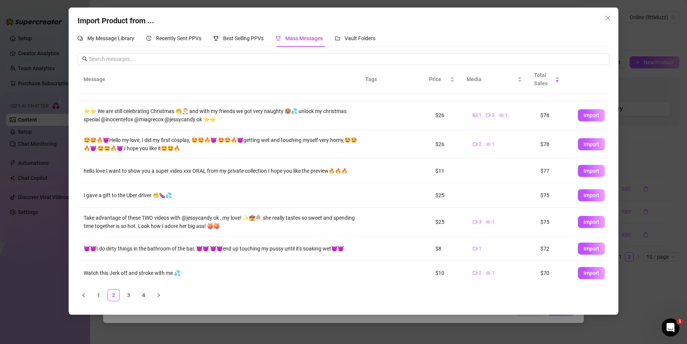
scroll to position [75, 0]
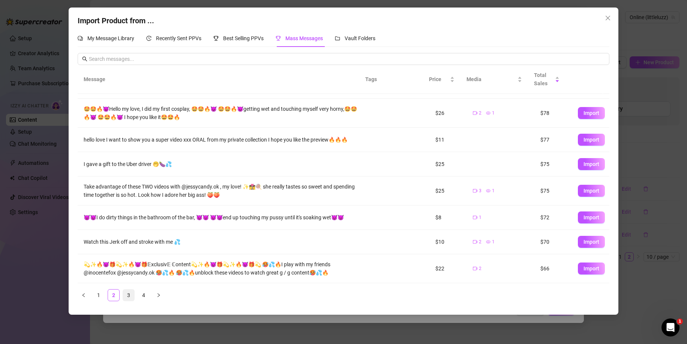
click at [126, 295] on link "3" at bounding box center [128, 294] width 11 height 11
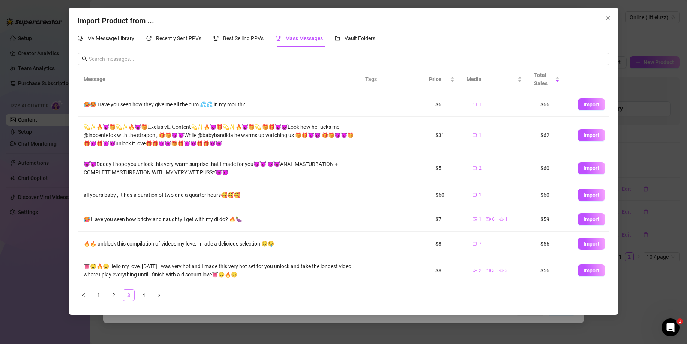
scroll to position [0, 0]
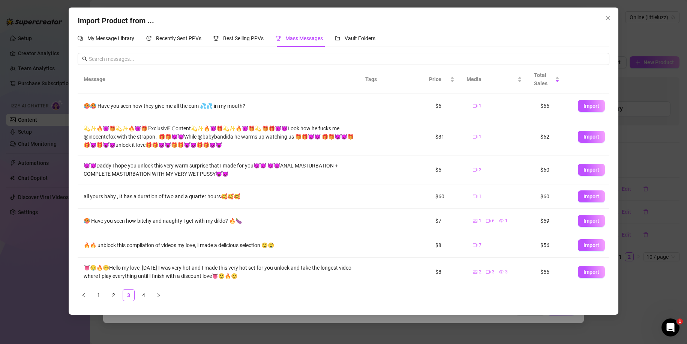
click at [136, 299] on ul "1 2 3 4" at bounding box center [344, 295] width 532 height 12
click at [141, 296] on link "4" at bounding box center [143, 294] width 11 height 11
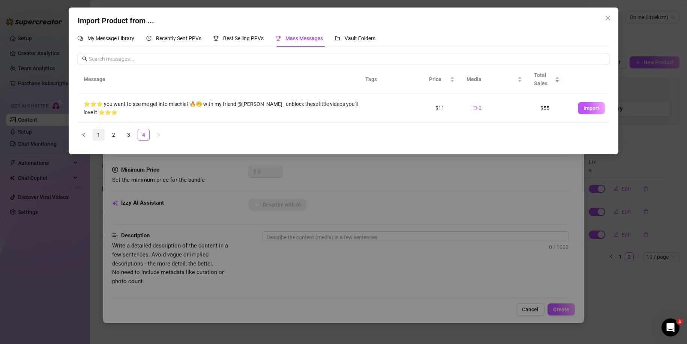
click at [100, 134] on link "1" at bounding box center [98, 134] width 11 height 11
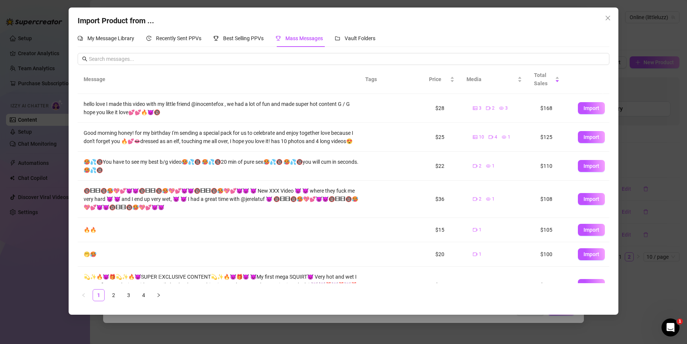
click at [572, 107] on td "Import" at bounding box center [591, 108] width 38 height 29
click at [584, 106] on span "Import" at bounding box center [592, 108] width 16 height 6
type textarea "hello love I made this video with my little friend @inocentefox , we had a lot …"
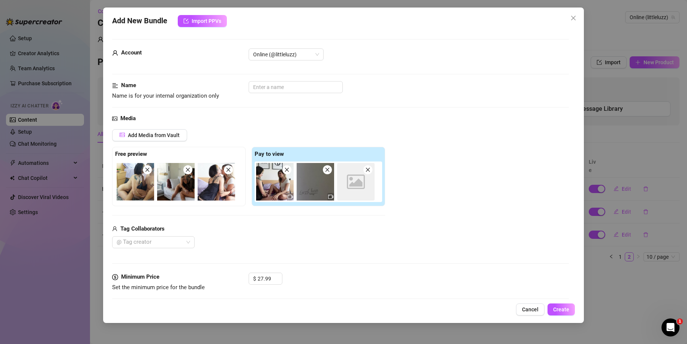
click at [329, 197] on icon "video-camera" at bounding box center [330, 196] width 5 height 5
click at [291, 197] on icon "video-camera" at bounding box center [290, 197] width 5 height 4
click at [145, 170] on icon "close" at bounding box center [147, 169] width 5 height 5
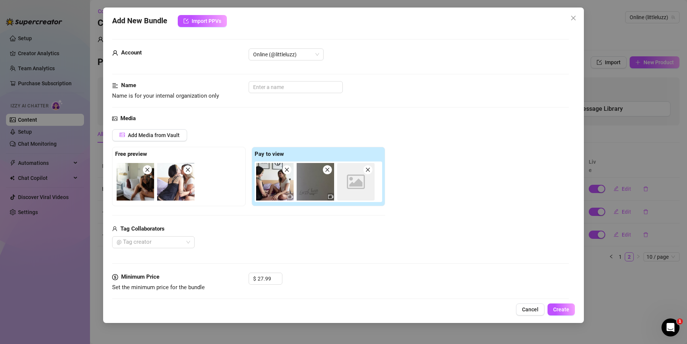
click at [145, 170] on icon "close" at bounding box center [147, 169] width 5 height 5
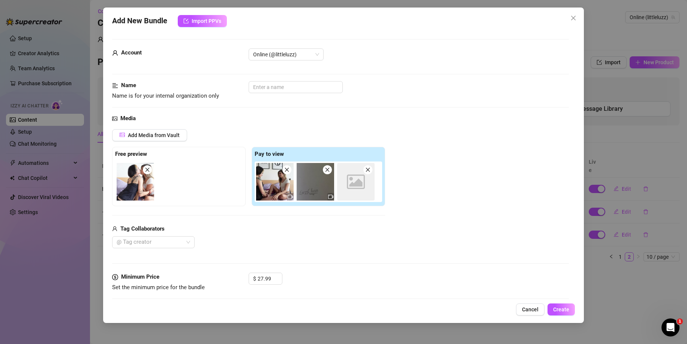
click at [369, 170] on icon "close" at bounding box center [368, 170] width 4 height 4
drag, startPoint x: 275, startPoint y: 276, endPoint x: 270, endPoint y: 279, distance: 5.9
click at [263, 276] on div "28.99" at bounding box center [270, 278] width 24 height 11
drag, startPoint x: 272, startPoint y: 280, endPoint x: 227, endPoint y: 276, distance: 45.5
click at [227, 276] on div "Minimum Price Set the minimum price for the bundle $ 28.99" at bounding box center [340, 281] width 457 height 19
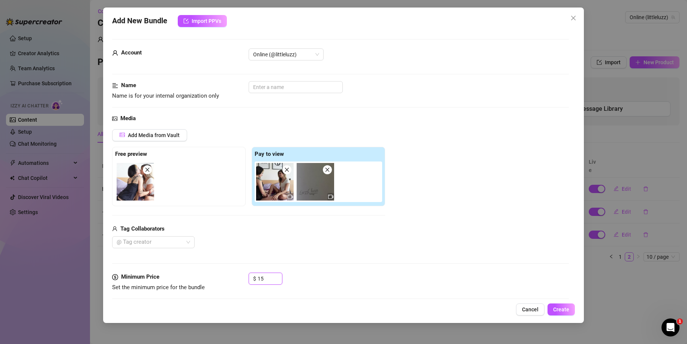
click at [327, 170] on icon "close" at bounding box center [327, 170] width 4 height 4
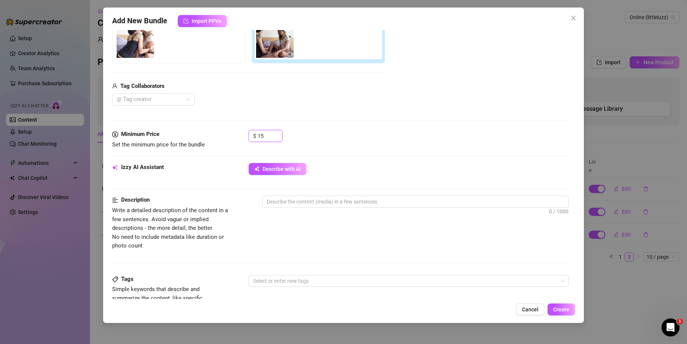
scroll to position [150, 0]
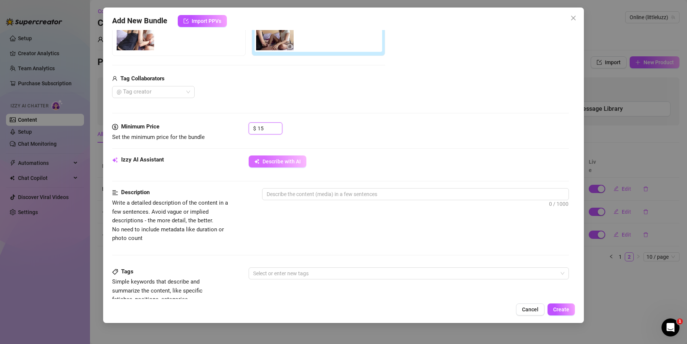
type input "15"
click at [296, 161] on span "Describe with AI" at bounding box center [282, 161] width 38 height 6
click at [168, 86] on div "@ Tag creator" at bounding box center [153, 92] width 83 height 12
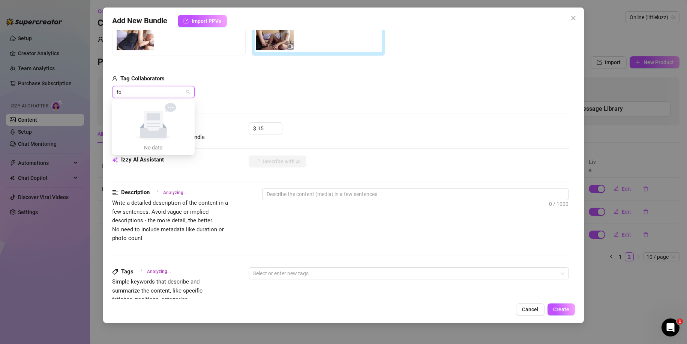
type input "fox"
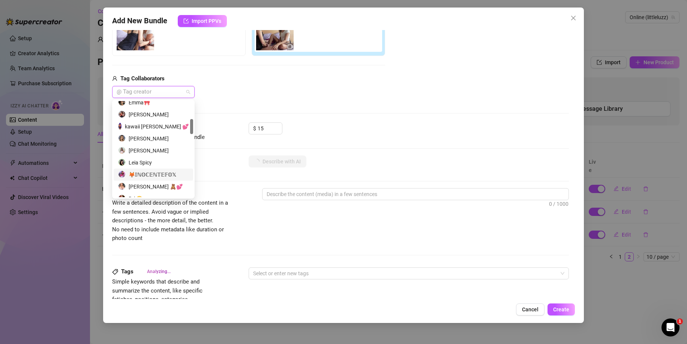
click at [162, 173] on div "🦊𝕀ℕ𝕆ℂ𝔼ℕ𝕋𝔼𝔽𝕆𝕏" at bounding box center [153, 174] width 71 height 8
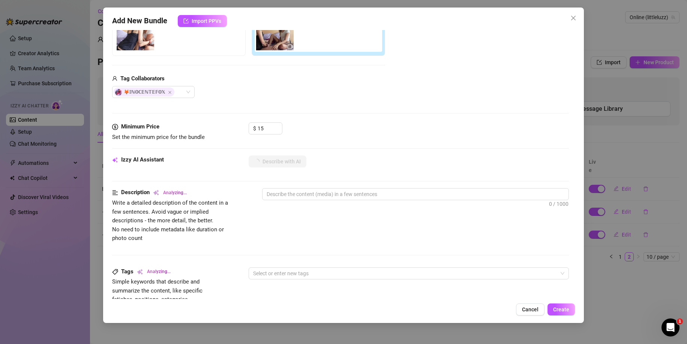
click at [289, 209] on div at bounding box center [415, 207] width 307 height 12
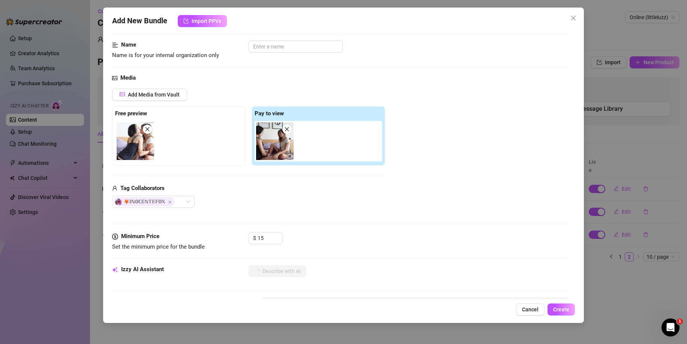
scroll to position [38, 0]
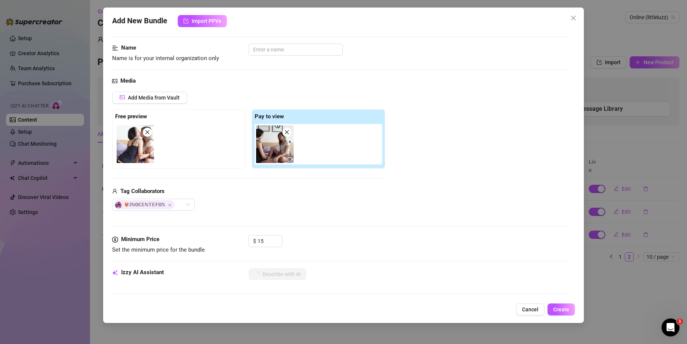
type textarea "Two"
type textarea "Two women"
type textarea "Two women on"
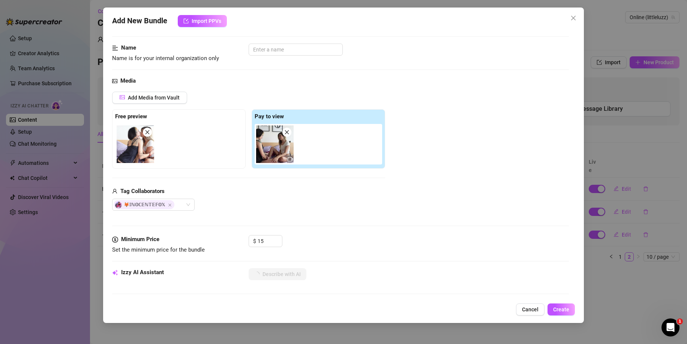
type textarea "Two women on"
type textarea "Two women on a"
type textarea "Two women on a bed,"
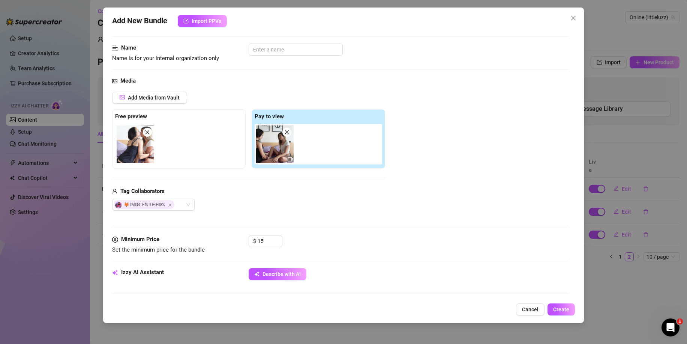
type textarea "Two women on a bed, one"
type textarea "Two women on a bed, one in"
type textarea "Two women on a bed, one in a"
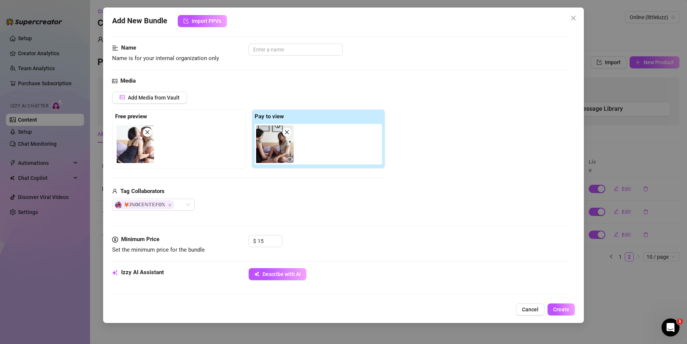
type textarea "Two women on a bed, one in a"
type textarea "Two women on a bed, one in a black"
type textarea "Two women on a bed, one in a black lingerie"
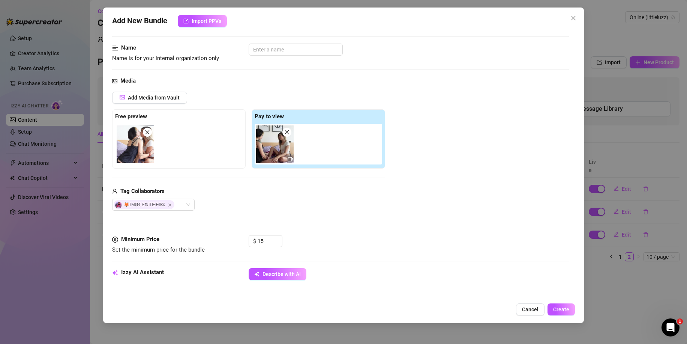
type textarea "Two women on a bed, one in a black lingerie slip"
type textarea "Two women on a bed, one in a black lingerie slip and"
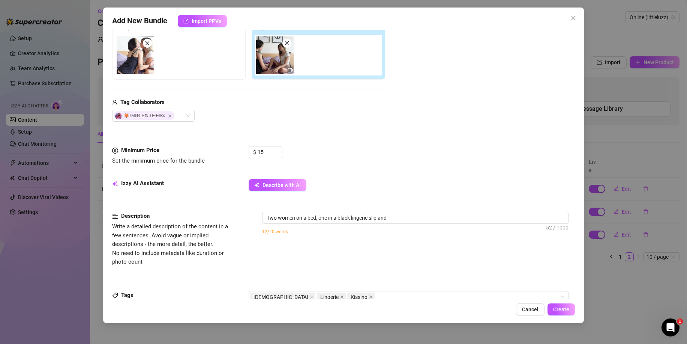
type textarea "Two women on a bed, one in a black lingerie slip and the"
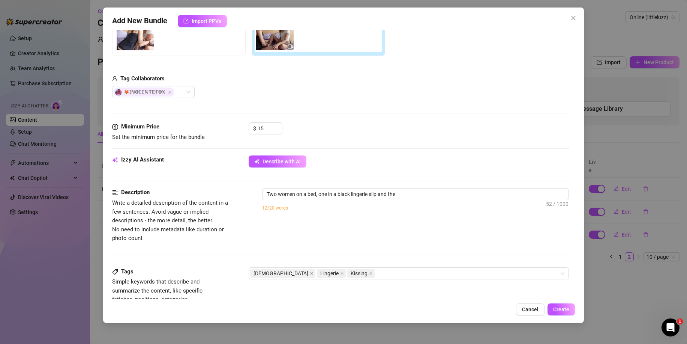
type textarea "Two women on a bed, one in a black lingerie slip and the other"
type textarea "Two women on a bed, one in a black lingerie slip and the other in"
type textarea "Two women on a bed, one in a black lingerie slip and the other in a"
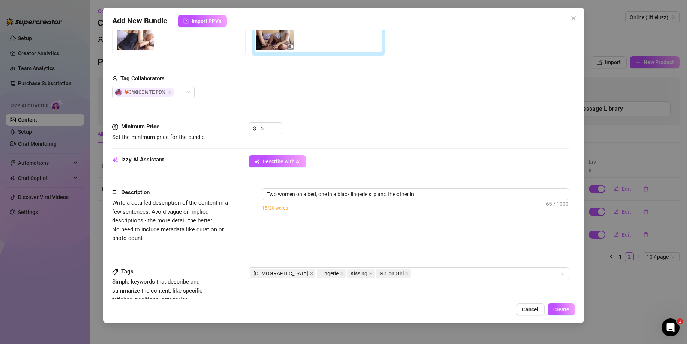
type textarea "Two women on a bed, one in a black lingerie slip and the other in a"
type textarea "Two women on a bed, one in a black lingerie slip and the other in a tight"
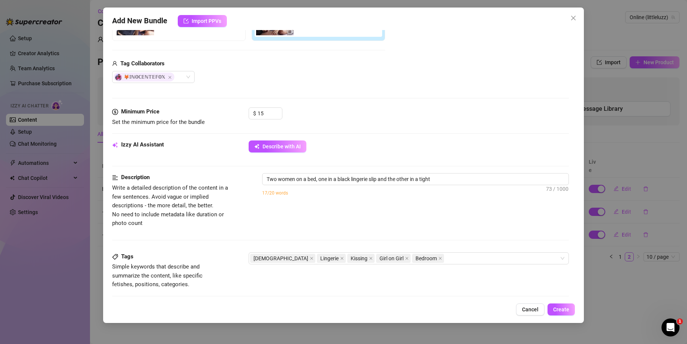
type textarea "Two women on a bed, one in a black lingerie slip and the other in a tight white"
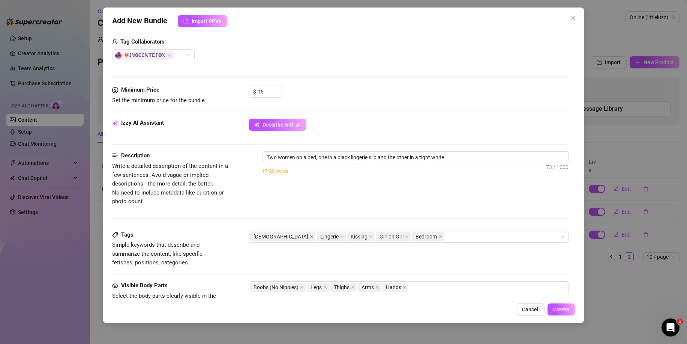
type textarea "Two women on a bed, one in a black lingerie slip and the other in a tight white…"
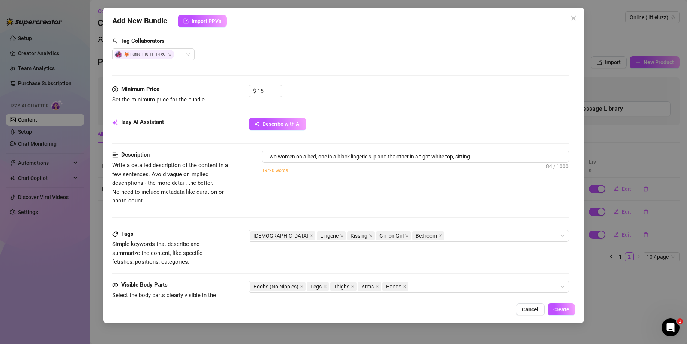
type textarea "Two women on a bed, one in a black lingerie slip and the other in a tight white…"
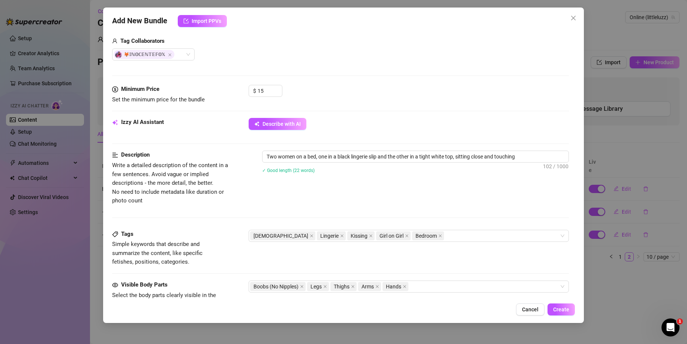
type textarea "Two women on a bed, one in a black lingerie slip and the other in a tight white…"
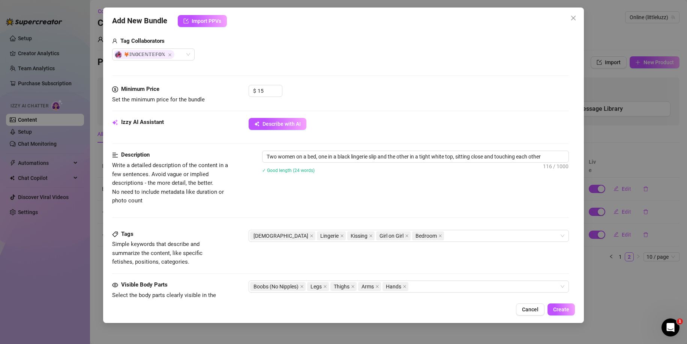
type textarea "Two women on a bed, one in a black lingerie slip and the other in a tight white…"
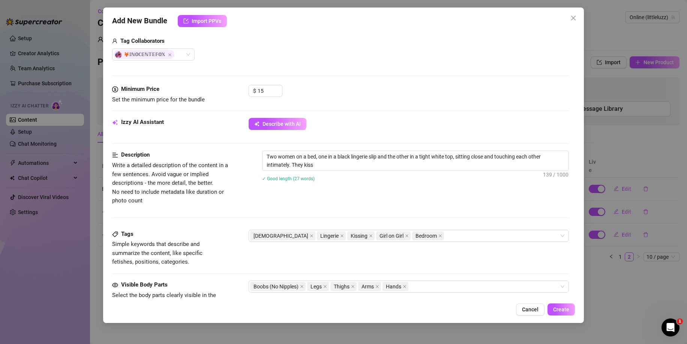
type textarea "Two women on a bed, one in a black lingerie slip and the other in a tight white…"
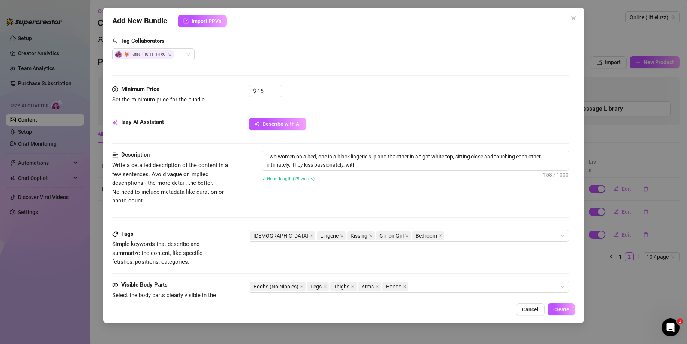
type textarea "Two women on a bed, one in a black lingerie slip and the other in a tight white…"
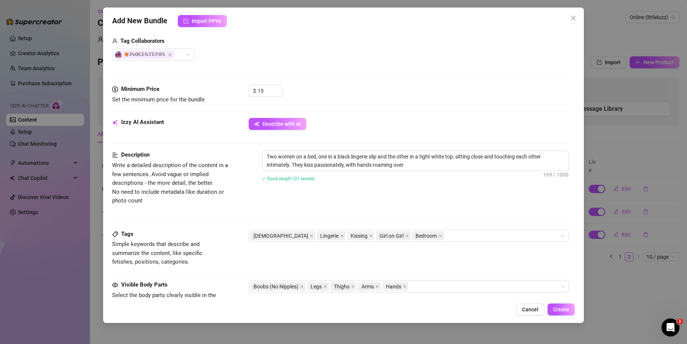
type textarea "Two women on a bed, one in a black lingerie slip and the other in a tight white…"
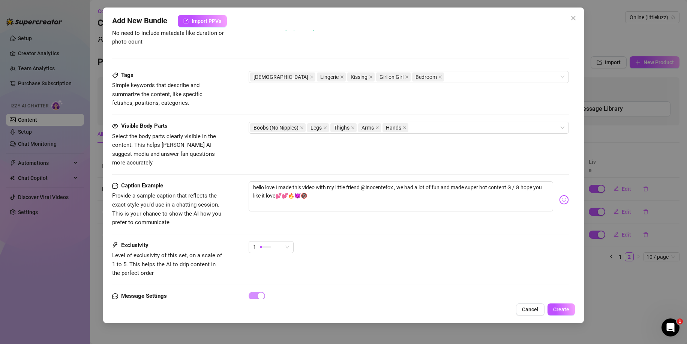
scroll to position [372, 0]
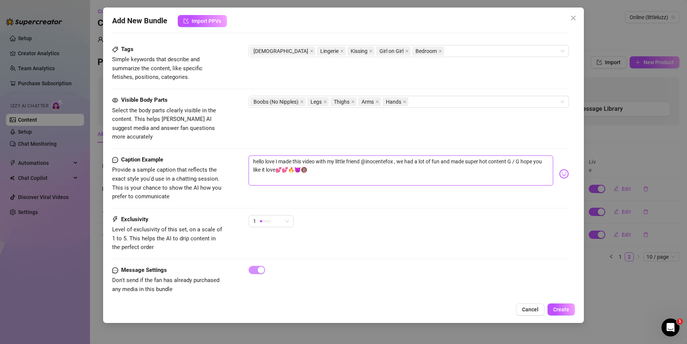
drag, startPoint x: 277, startPoint y: 153, endPoint x: 227, endPoint y: 150, distance: 50.4
click at [227, 155] on div "Caption Example Provide a sample caption that reflects the exact style you'd us…" at bounding box center [340, 178] width 457 height 46
drag, startPoint x: 327, startPoint y: 166, endPoint x: 274, endPoint y: 163, distance: 53.7
click at [274, 163] on textarea "I made this video with my little friend @inocentefox , we had a lot of fun and …" at bounding box center [401, 170] width 305 height 30
drag, startPoint x: 563, startPoint y: 305, endPoint x: 438, endPoint y: 238, distance: 141.3
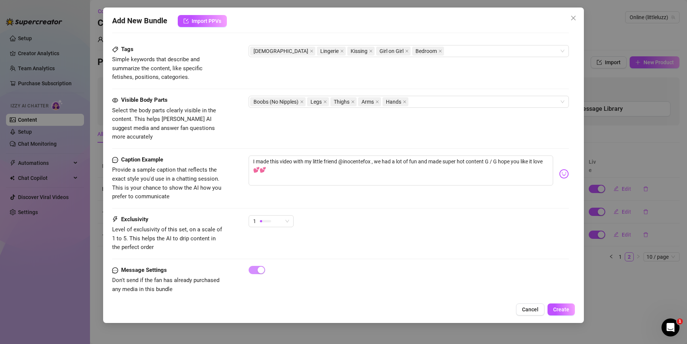
click at [446, 244] on div "Add New Bundle Import PPVs Account Online (@littleluzz) Name Name is for your i…" at bounding box center [343, 165] width 481 height 315
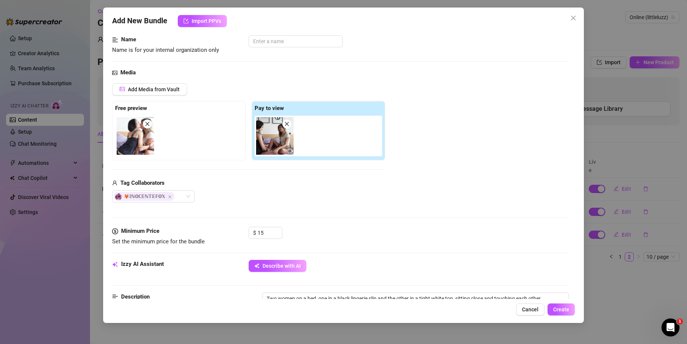
scroll to position [35, 0]
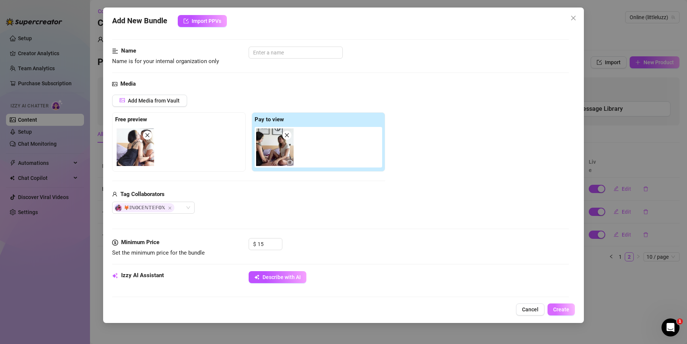
click at [560, 308] on span "Create" at bounding box center [561, 309] width 16 height 6
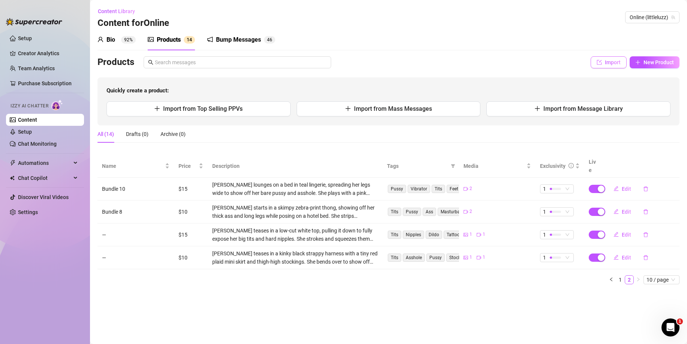
click at [618, 63] on span "Import" at bounding box center [613, 62] width 16 height 6
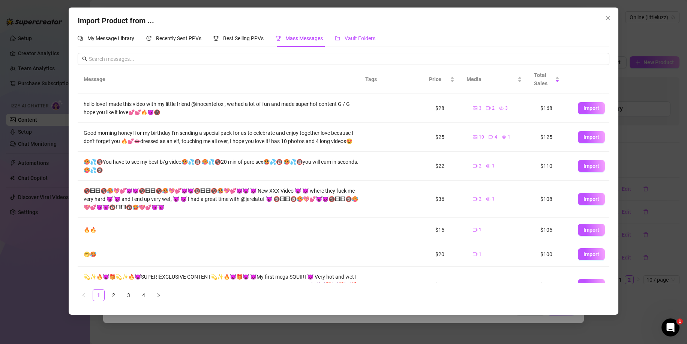
click at [375, 38] on span "Vault Folders" at bounding box center [360, 38] width 31 height 6
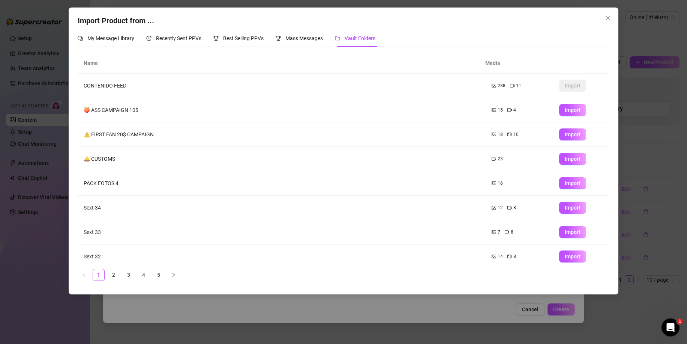
click at [211, 294] on div "Import Product from ... My Message Library Recently Sent PPVs Best Selling PPVs…" at bounding box center [344, 151] width 550 height 287
click at [212, 304] on div "Import Product from ... My Message Library Recently Sent PPVs Best Selling PPVs…" at bounding box center [343, 172] width 687 height 344
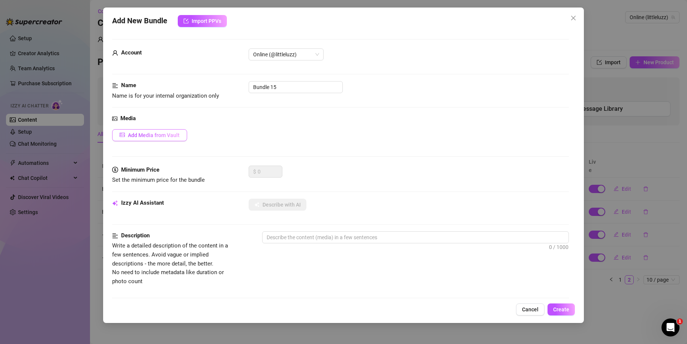
click at [174, 135] on span "Add Media from Vault" at bounding box center [154, 135] width 52 height 6
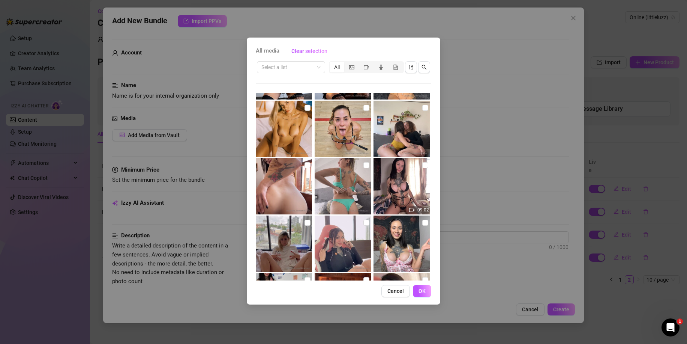
scroll to position [142, 0]
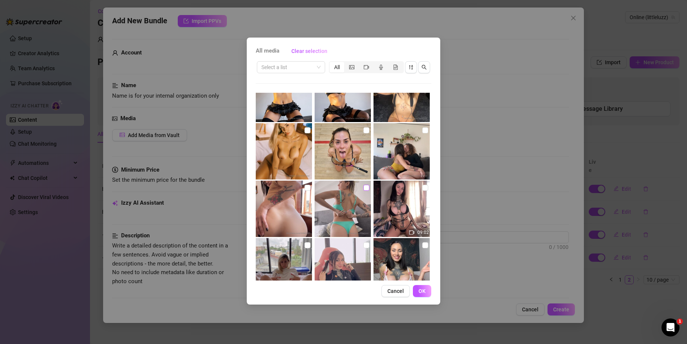
click at [364, 188] on input "checkbox" at bounding box center [366, 188] width 6 height 6
click at [308, 64] on input "search" at bounding box center [287, 67] width 53 height 11
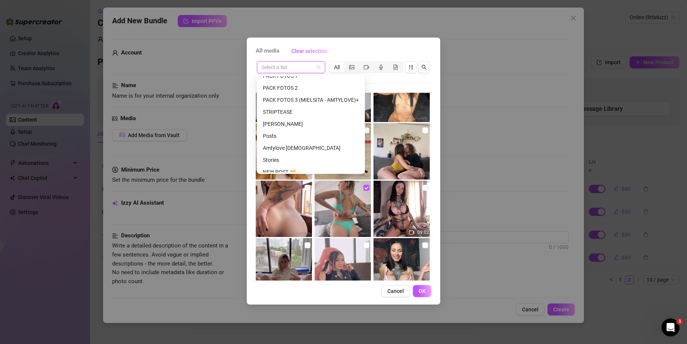
scroll to position [339, 0]
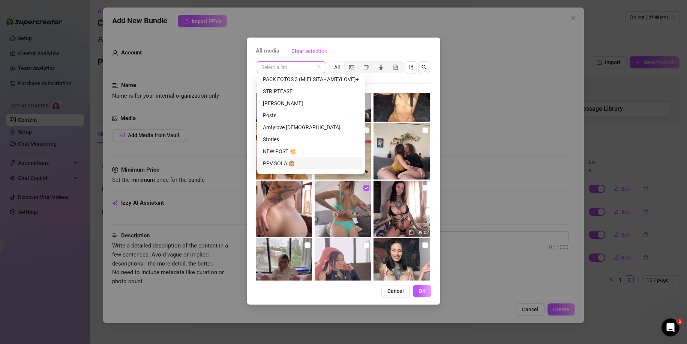
click at [311, 158] on div "PPV SOLA 👩🏼" at bounding box center [310, 163] width 105 height 12
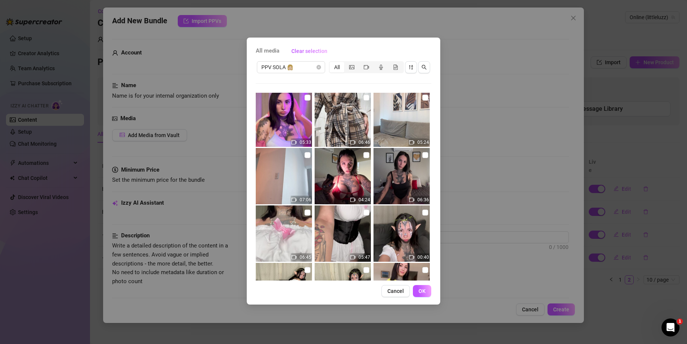
scroll to position [0, 0]
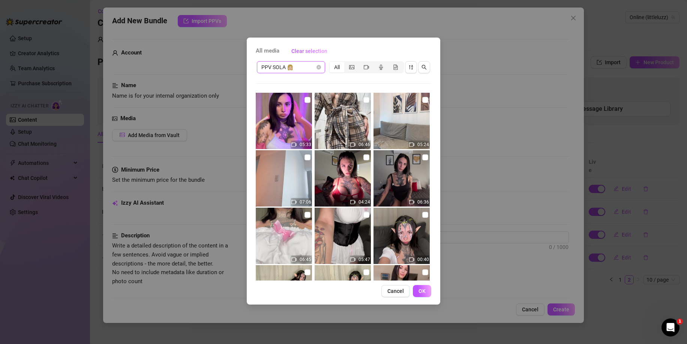
click at [310, 65] on span "PPV SOLA 👩🏼" at bounding box center [290, 67] width 59 height 11
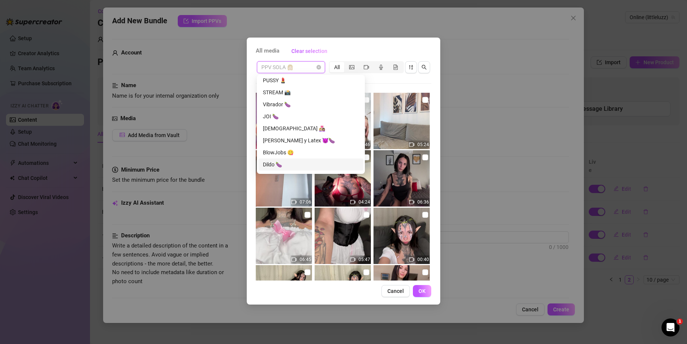
scroll to position [459, 0]
click at [296, 151] on div "Dildo 🍆" at bounding box center [311, 151] width 96 height 8
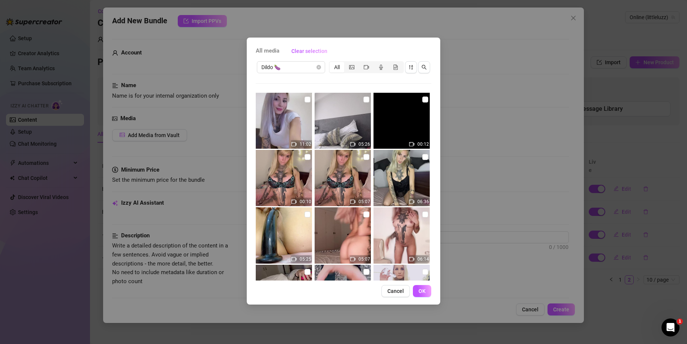
scroll to position [0, 0]
click at [364, 99] on input "checkbox" at bounding box center [366, 100] width 6 height 6
click at [422, 290] on span "OK" at bounding box center [422, 291] width 7 height 6
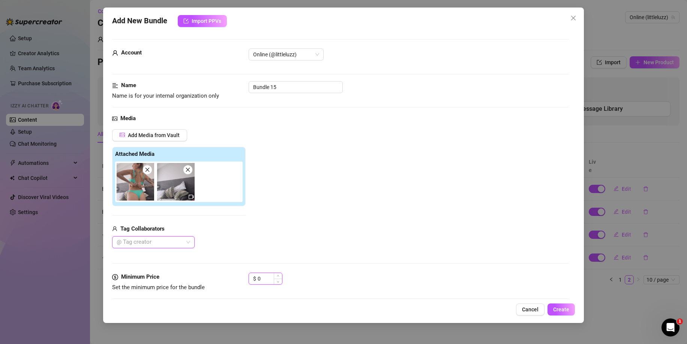
drag, startPoint x: 260, startPoint y: 279, endPoint x: 254, endPoint y: 279, distance: 6.0
click at [254, 279] on div "$ 0" at bounding box center [266, 278] width 34 height 12
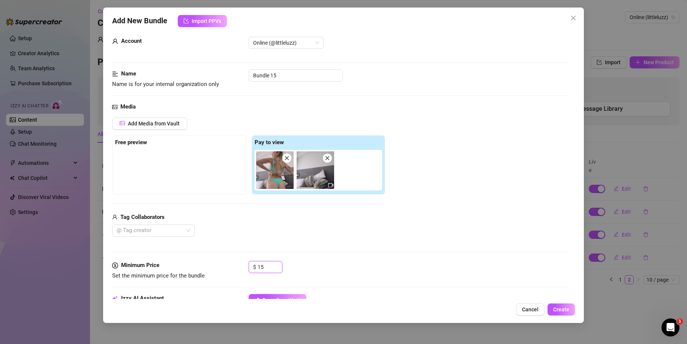
scroll to position [38, 0]
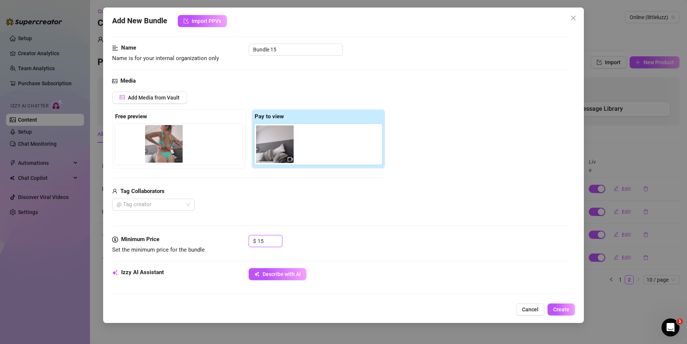
drag, startPoint x: 270, startPoint y: 153, endPoint x: 131, endPoint y: 153, distance: 139.5
click at [132, 153] on div "Free preview Pay to view" at bounding box center [248, 138] width 273 height 59
drag, startPoint x: 242, startPoint y: 144, endPoint x: 145, endPoint y: 144, distance: 96.8
click at [146, 142] on div "Free preview Pay to view" at bounding box center [248, 138] width 273 height 59
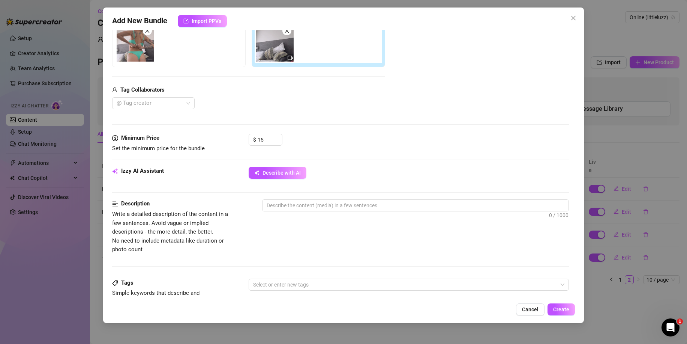
scroll to position [150, 0]
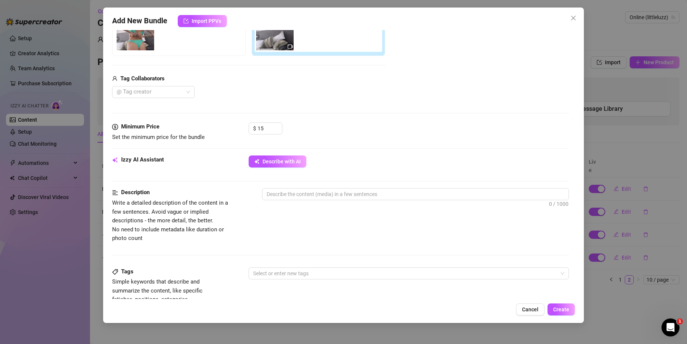
click at [275, 150] on div "Minimum Price Set the minimum price for the bundle $ 15" at bounding box center [340, 138] width 457 height 33
click at [274, 160] on span "Describe with AI" at bounding box center [282, 161] width 38 height 6
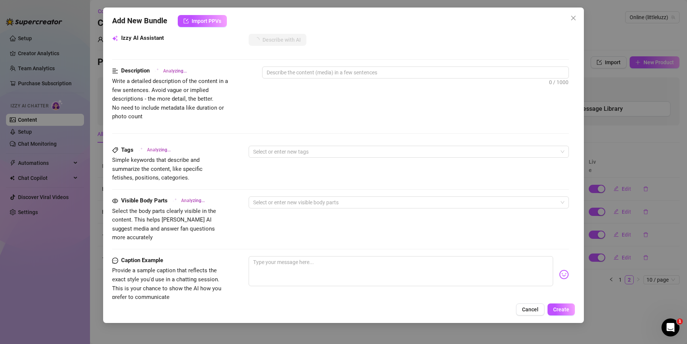
scroll to position [300, 0]
